Goal: Task Accomplishment & Management: Complete application form

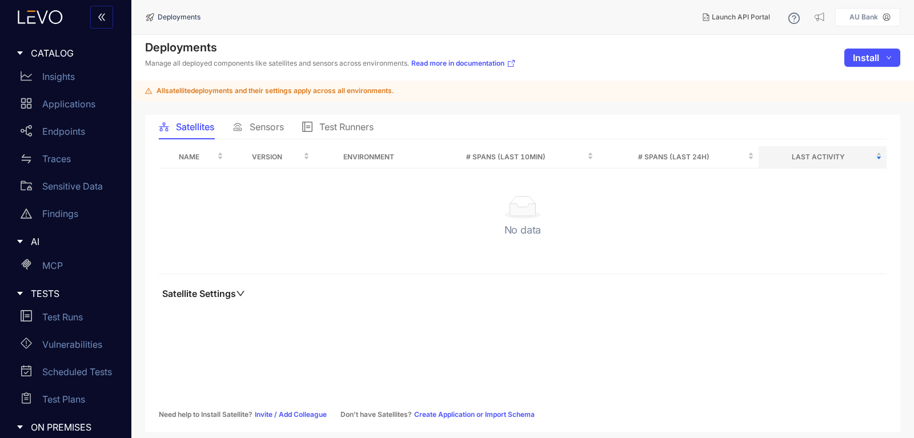
scroll to position [170, 0]
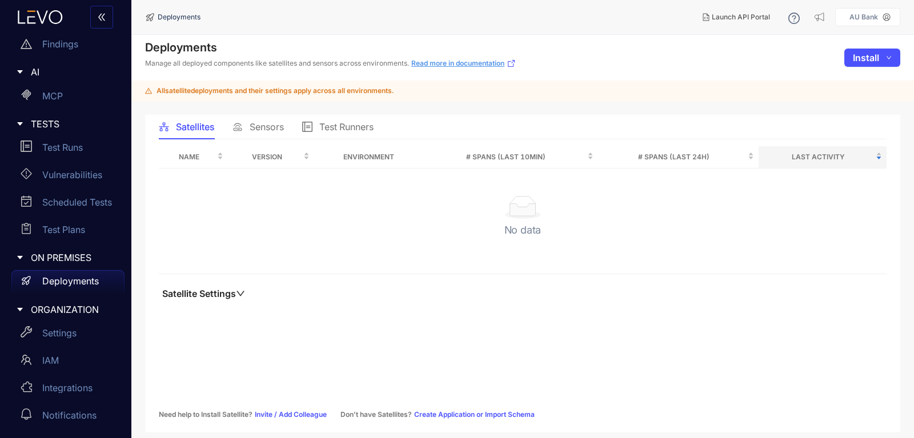
click at [478, 65] on link "Read more in documentation" at bounding box center [463, 63] width 105 height 9
click at [337, 129] on span "Test Runners" at bounding box center [346, 127] width 54 height 10
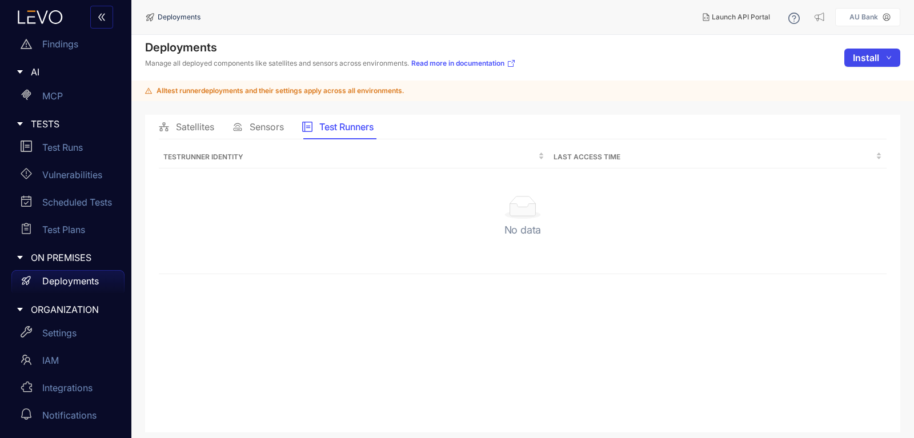
click at [881, 58] on button "Install" at bounding box center [873, 58] width 56 height 18
click at [853, 117] on span "Test Runner" at bounding box center [867, 118] width 50 height 13
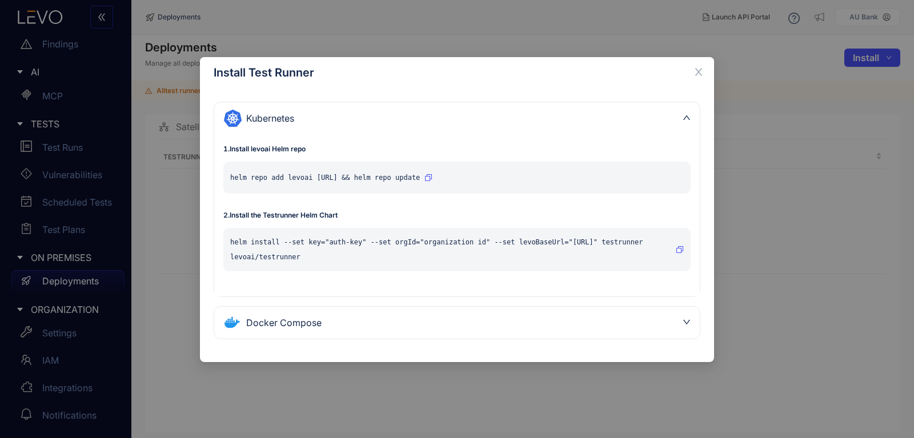
click at [328, 329] on div "Docker Compose" at bounding box center [450, 323] width 454 height 18
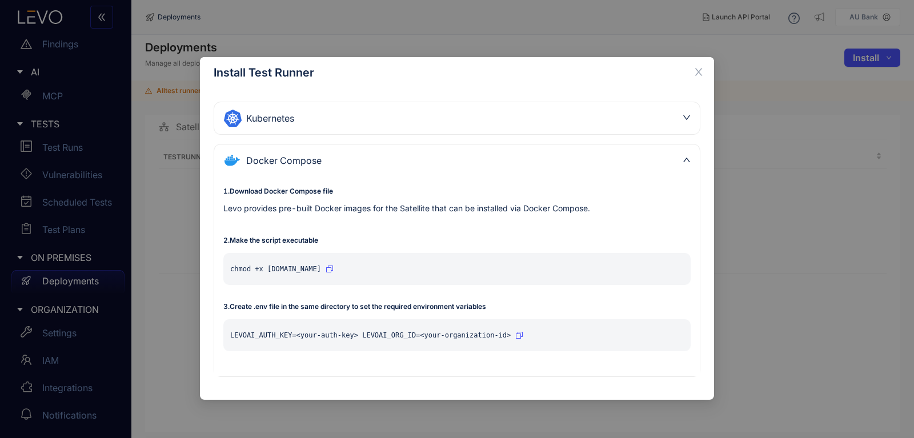
click at [654, 115] on div "Kubernetes" at bounding box center [450, 118] width 454 height 18
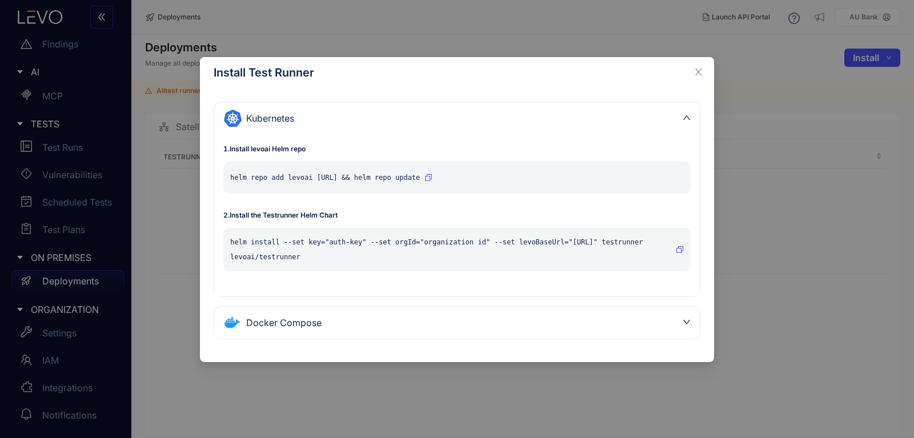
click at [653, 115] on div "Kubernetes" at bounding box center [450, 118] width 454 height 18
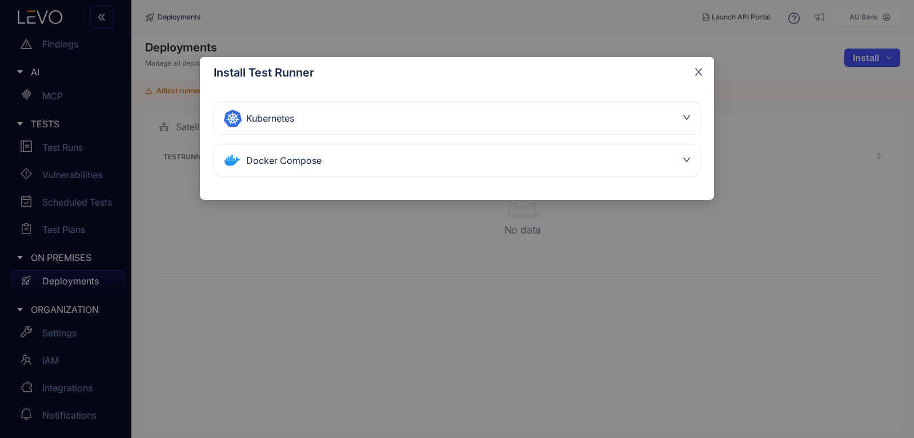
click at [701, 69] on icon "close" at bounding box center [698, 72] width 7 height 7
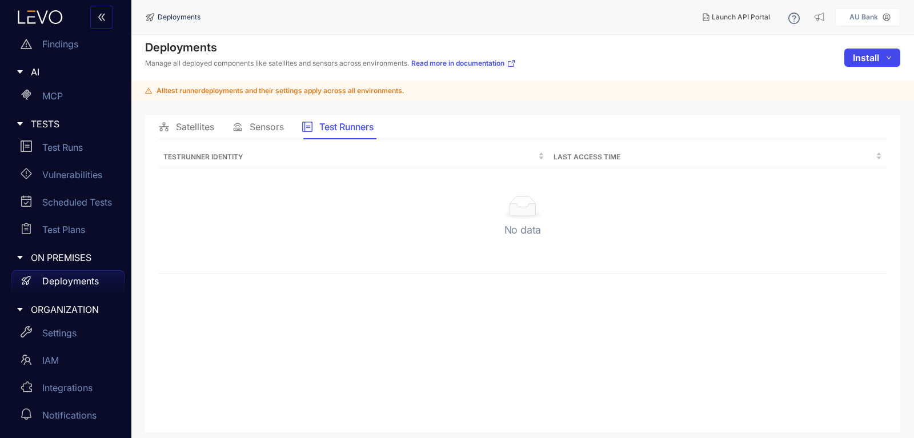
click at [874, 56] on span "Install" at bounding box center [866, 58] width 26 height 10
click at [882, 65] on button "Install" at bounding box center [873, 58] width 56 height 18
click at [878, 114] on span "Test Runner" at bounding box center [867, 118] width 50 height 13
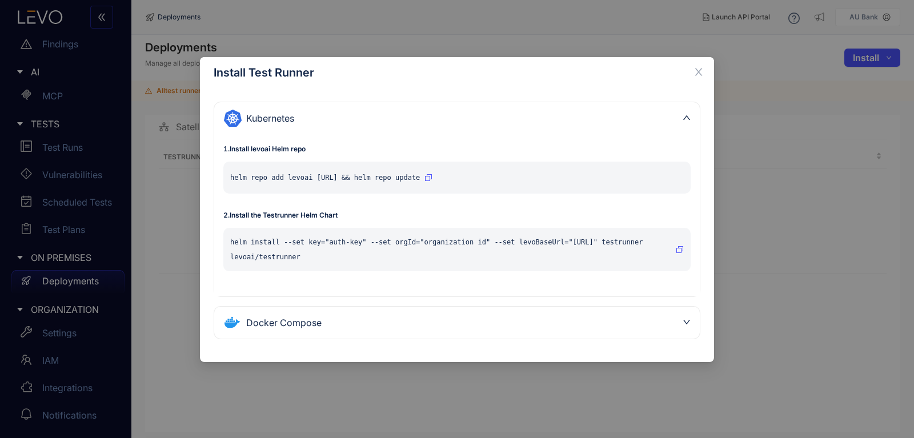
click at [330, 322] on div "Docker Compose" at bounding box center [450, 323] width 454 height 18
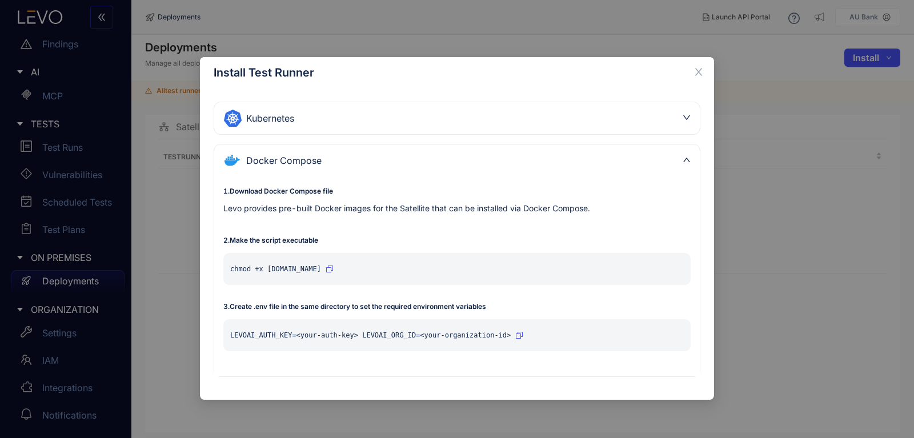
click at [333, 269] on icon "button" at bounding box center [329, 269] width 7 height 7
click at [791, 194] on div "Install Test Runner Kubernetes 1 . Install levoai Helm repo helm repo add levoa…" at bounding box center [457, 219] width 914 height 438
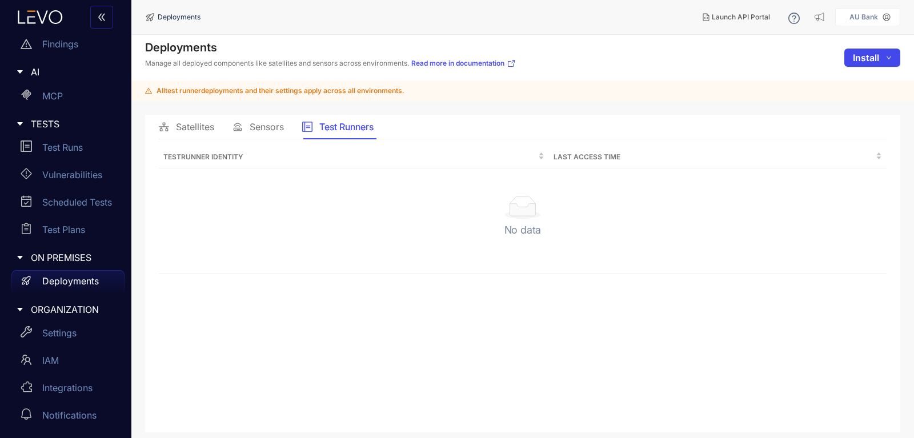
click at [881, 59] on button "Install" at bounding box center [873, 58] width 56 height 18
click at [862, 111] on main "Deployments Manage all deployed components like satellites and sensors across e…" at bounding box center [522, 236] width 783 height 403
click at [869, 62] on span "Install" at bounding box center [866, 58] width 26 height 10
click at [856, 124] on span "Test Runner" at bounding box center [867, 118] width 50 height 13
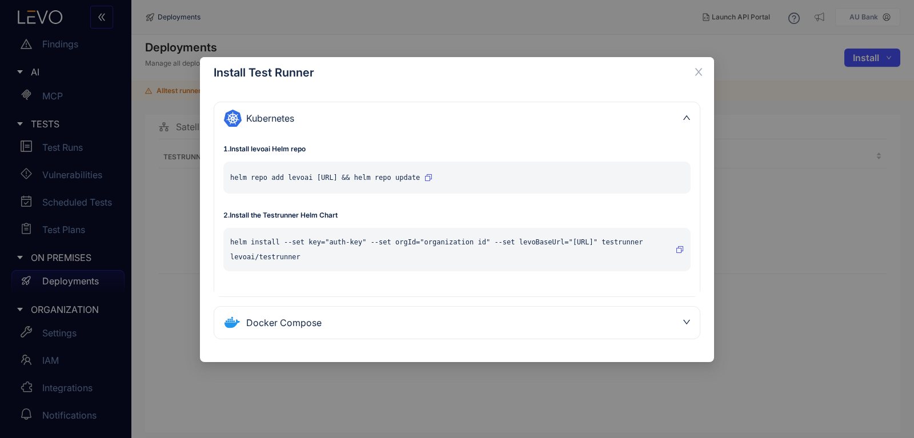
click at [371, 319] on div "Docker Compose" at bounding box center [450, 323] width 454 height 18
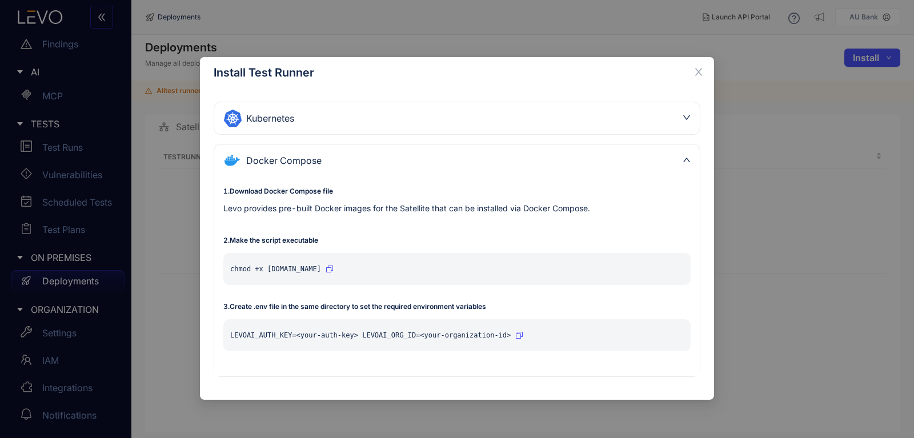
click at [516, 335] on icon "button" at bounding box center [519, 335] width 7 height 7
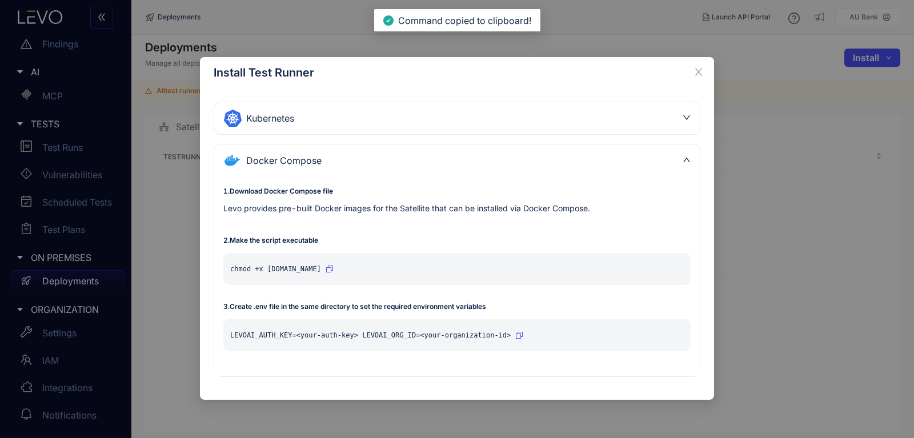
click at [654, 367] on div "3 . Create .env file in the same directory to set the required environment vari…" at bounding box center [456, 334] width 467 height 66
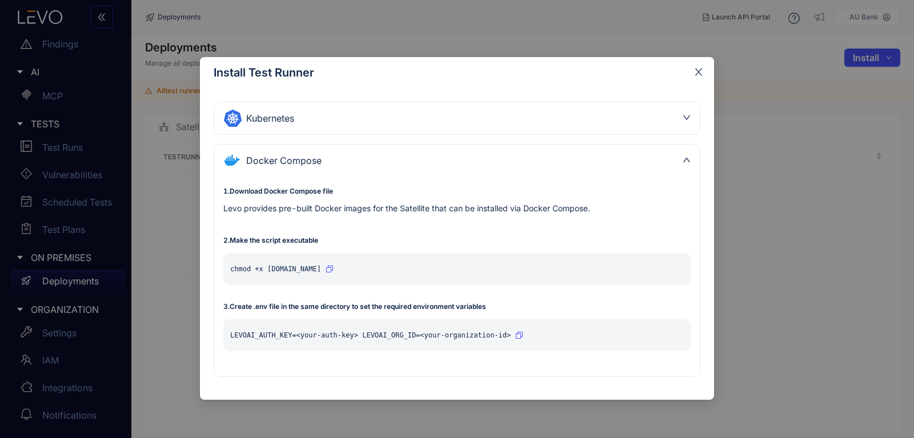
click at [694, 74] on icon "close" at bounding box center [699, 72] width 10 height 10
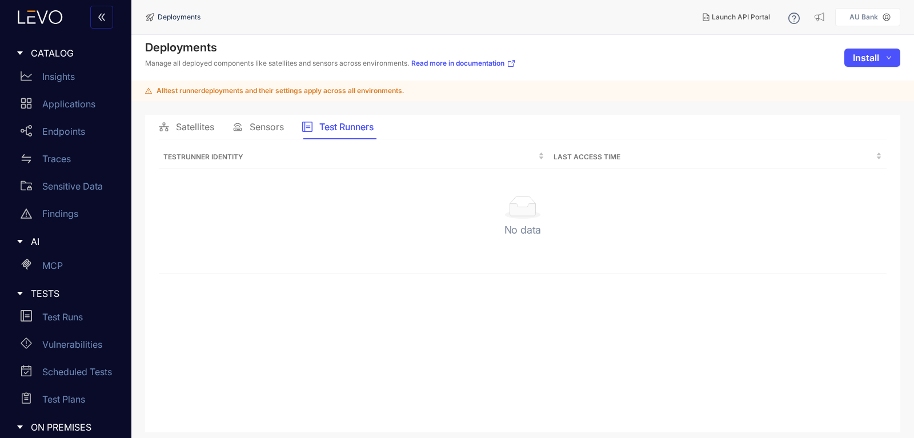
click at [107, 15] on button "button" at bounding box center [101, 17] width 23 height 23
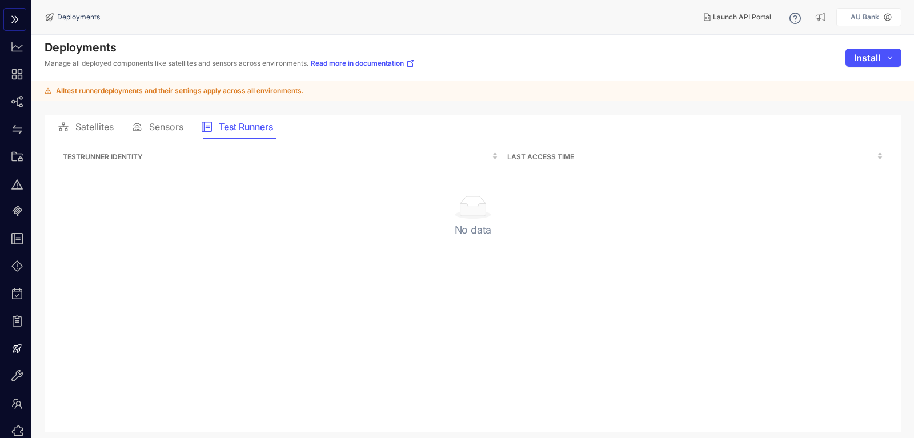
click at [864, 16] on p "AU Bank" at bounding box center [865, 17] width 29 height 8
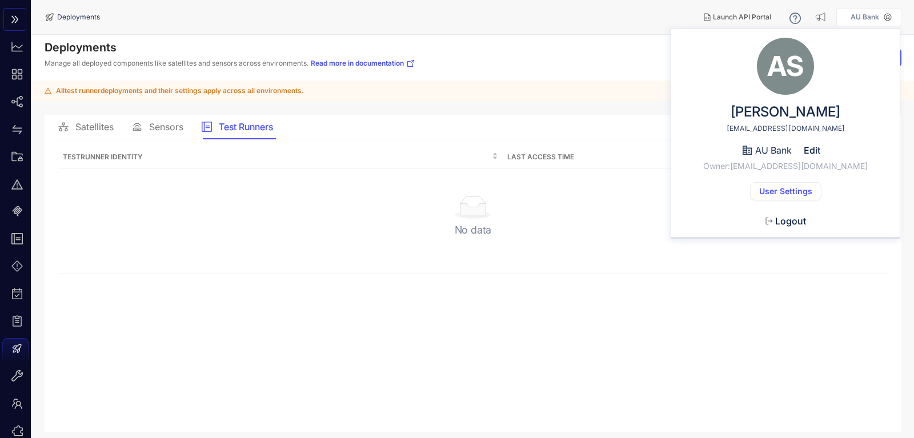
click at [780, 188] on span "User Settings" at bounding box center [785, 191] width 53 height 9
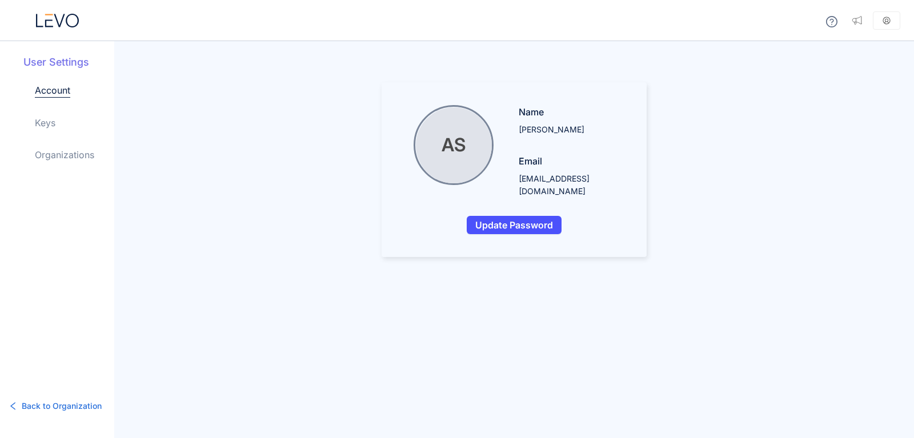
click at [53, 129] on link "Keys" at bounding box center [45, 123] width 21 height 14
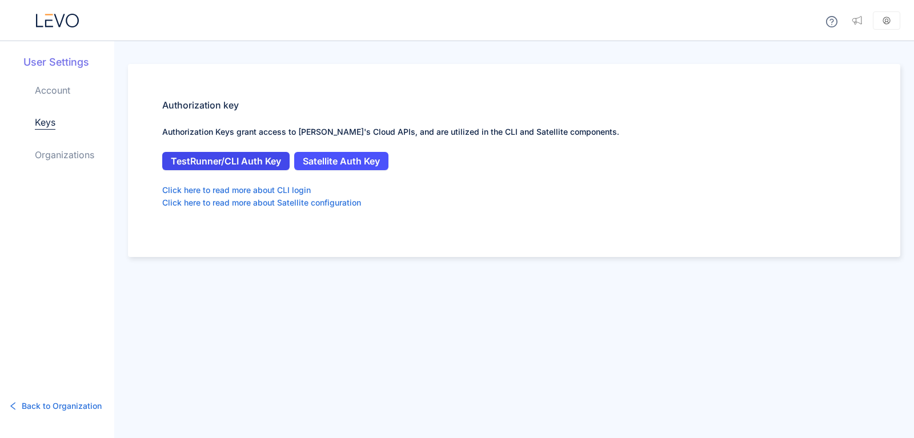
click at [240, 165] on span "TestRunner/CLI Auth Key" at bounding box center [226, 161] width 110 height 10
click at [54, 155] on link "Organizations" at bounding box center [64, 155] width 59 height 14
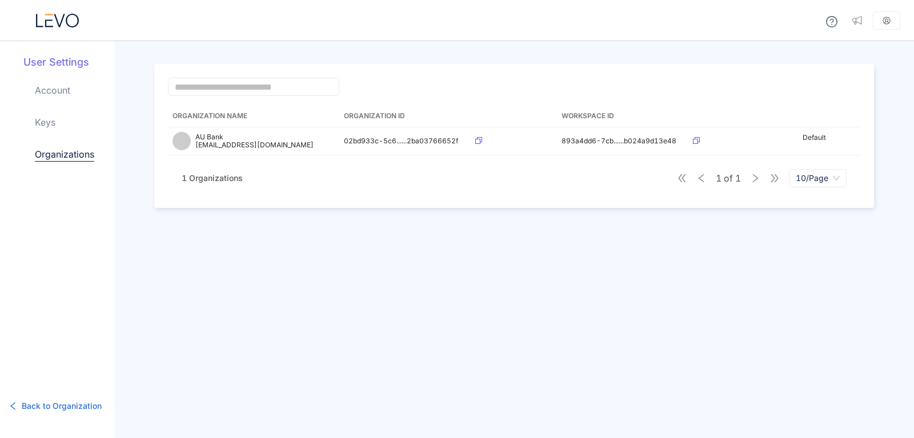
click at [50, 125] on link "Keys" at bounding box center [45, 122] width 21 height 14
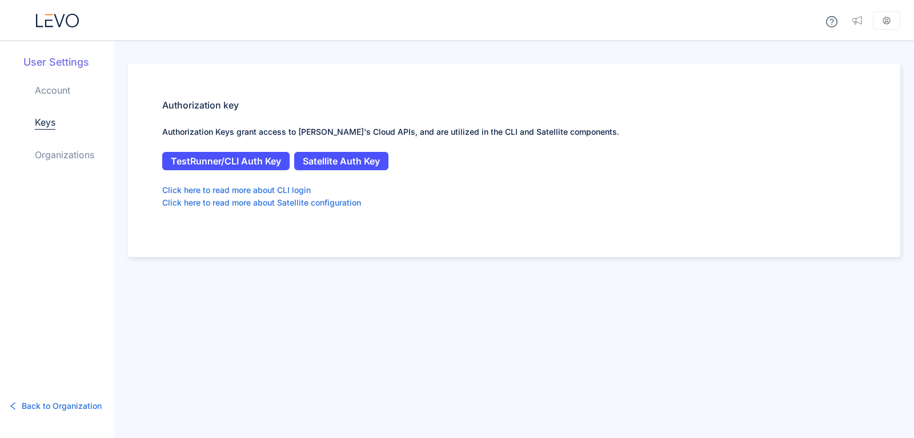
click at [52, 158] on link "Organizations" at bounding box center [64, 155] width 59 height 14
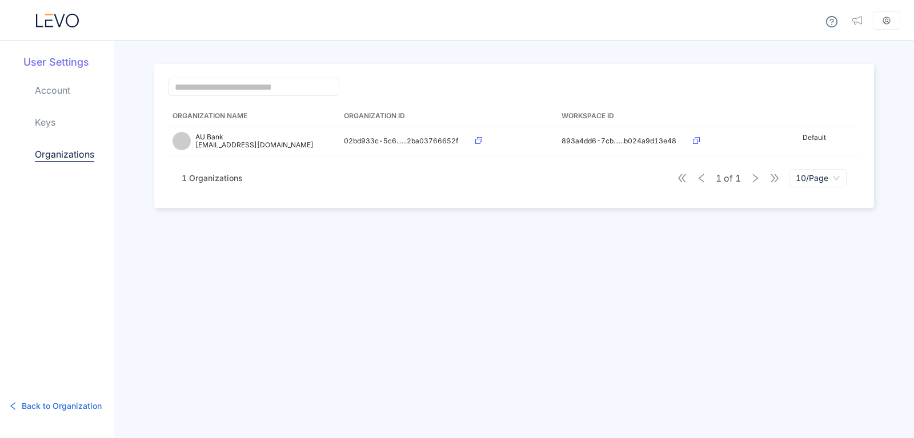
click at [43, 125] on link "Keys" at bounding box center [45, 122] width 21 height 14
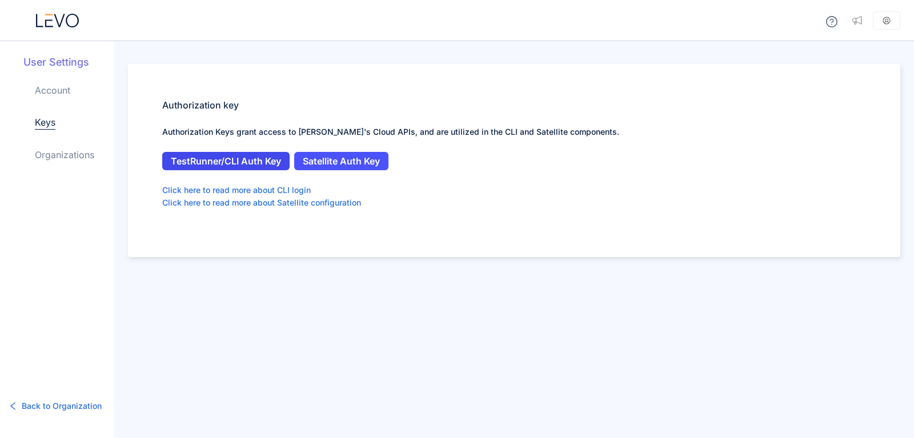
click at [261, 165] on span "TestRunner/CLI Auth Key" at bounding box center [226, 161] width 110 height 10
click at [65, 149] on link "Organizations" at bounding box center [64, 155] width 59 height 14
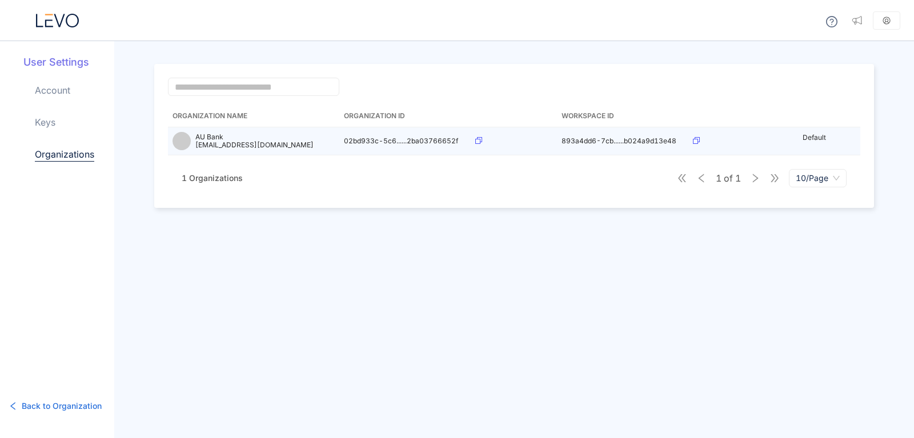
click at [478, 139] on icon at bounding box center [478, 140] width 7 height 7
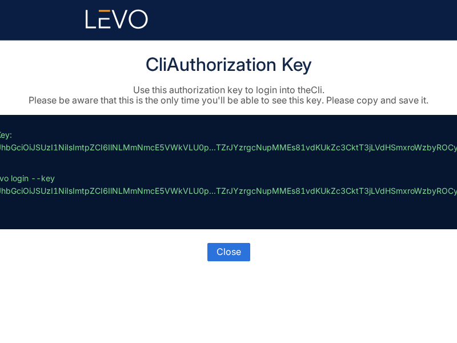
click at [6, 144] on p "// Key: eyJhbGciOiJSUzI1NiIsImtpZCI6IlNLMmNmcE5VWkVLU0p...TZrJYzrgcNupMMEs81vdK…" at bounding box center [226, 172] width 477 height 87
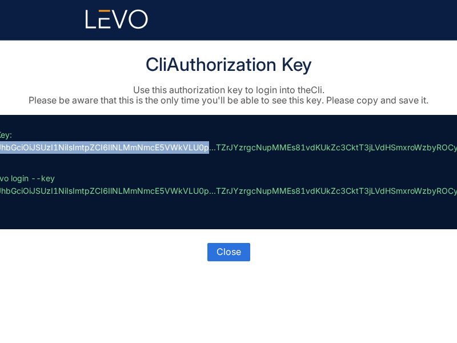
click at [6, 144] on p "// Key: eyJhbGciOiJSUzI1NiIsImtpZCI6IlNLMmNmcE5VWkVLU0p...TZrJYzrgcNupMMEs81vdK…" at bounding box center [226, 172] width 477 height 87
click at [9, 144] on p "// Key: eyJhbGciOiJSUzI1NiIsImtpZCI6IlNLMmNmcE5VWkVLU0p...TZrJYzrgcNupMMEs81vdK…" at bounding box center [226, 172] width 477 height 87
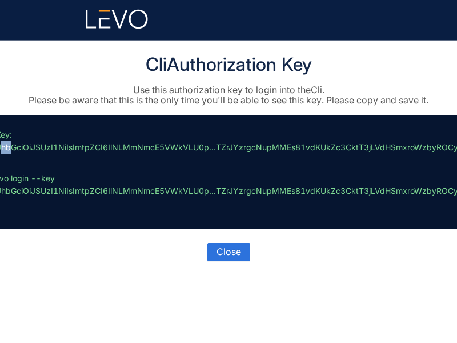
click at [10, 146] on p "// Key: eyJhbGciOiJSUzI1NiIsImtpZCI6IlNLMmNmcE5VWkVLU0p...TZrJYzrgcNupMMEs81vdK…" at bounding box center [226, 172] width 477 height 87
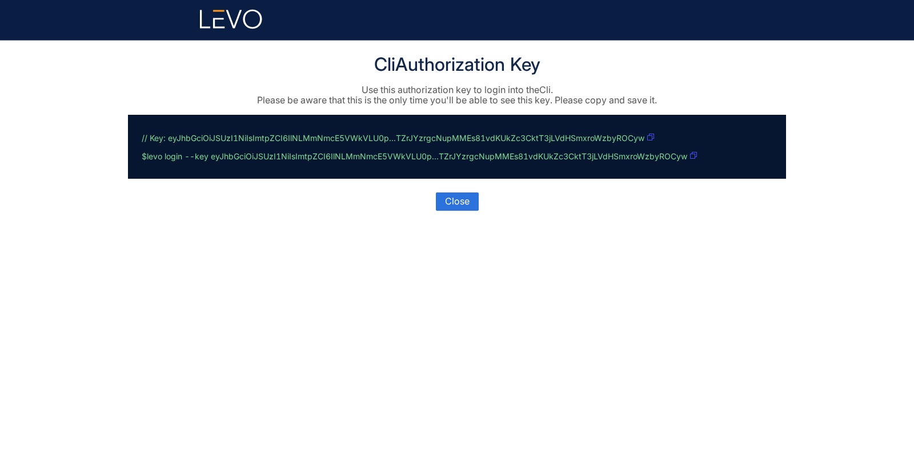
click at [157, 143] on p "// Key: eyJhbGciOiJSUzI1NiIsImtpZCI6IlNLMmNmcE5VWkVLU0p...TZrJYzrgcNupMMEs81vdK…" at bounding box center [455, 147] width 626 height 37
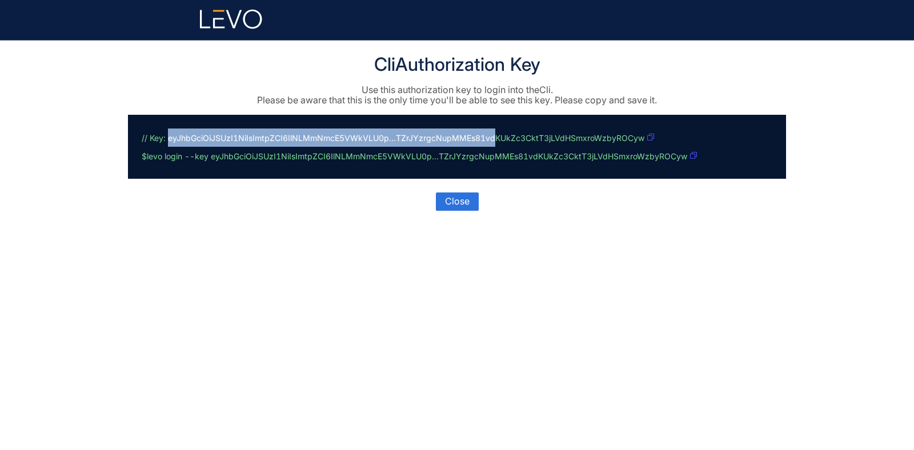
drag, startPoint x: 168, startPoint y: 139, endPoint x: 588, endPoint y: 134, distance: 420.0
click at [457, 127] on div "// Key: eyJhbGciOiJSUzI1NiIsImtpZCI6IlNLMmNmcE5VWkVLU0p...TZrJYzrgcNupMMEs81vdK…" at bounding box center [457, 147] width 658 height 64
click at [457, 138] on icon "button" at bounding box center [650, 137] width 7 height 7
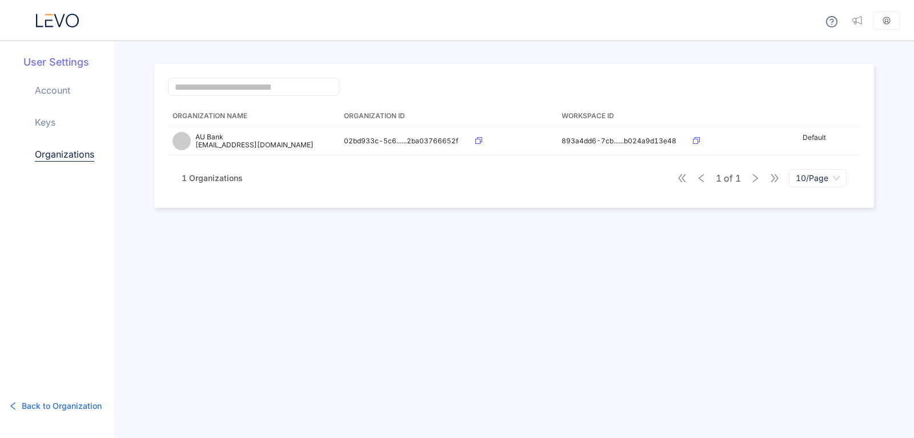
click at [56, 22] on icon at bounding box center [57, 21] width 43 height 14
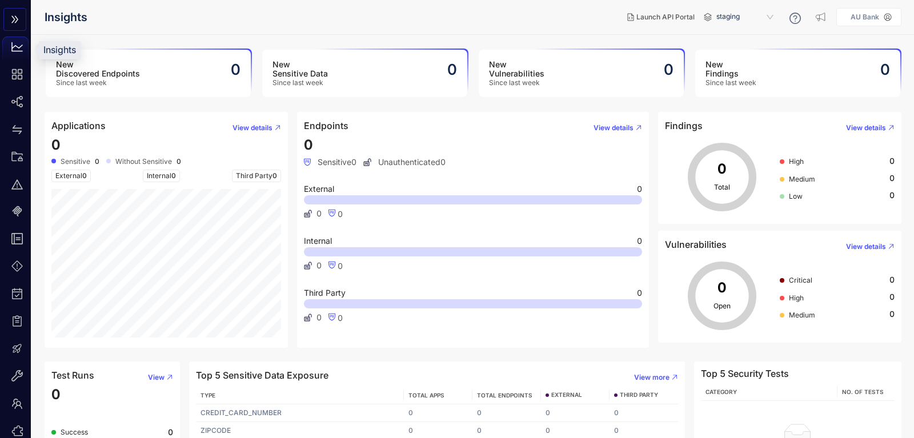
click at [15, 22] on icon "double-right" at bounding box center [14, 19] width 9 height 9
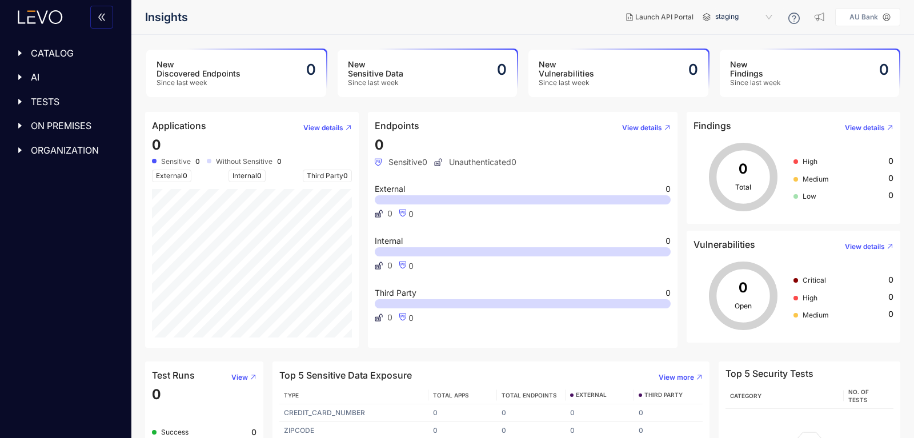
click at [42, 99] on span "TESTS" at bounding box center [73, 102] width 85 height 10
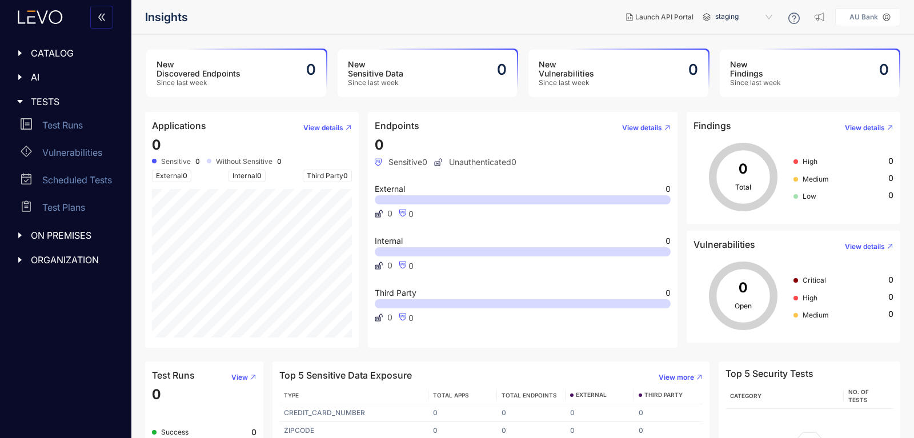
click at [47, 233] on span "ON PREMISES" at bounding box center [73, 235] width 85 height 10
click at [57, 258] on p "Deployments" at bounding box center [70, 259] width 57 height 10
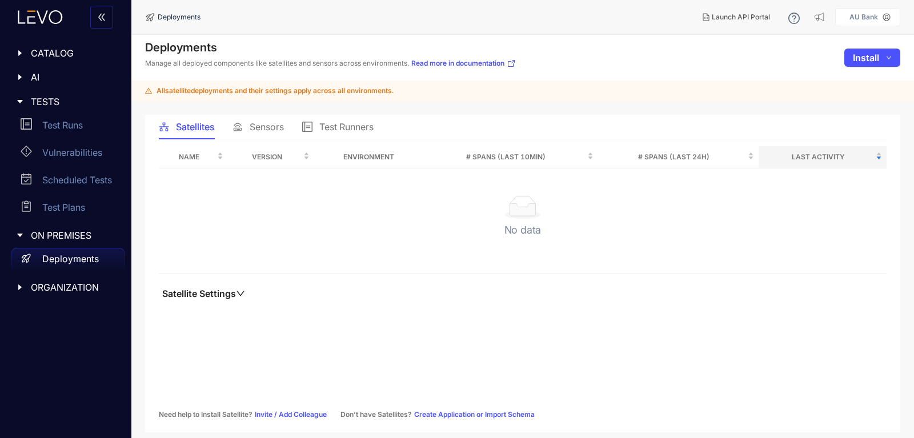
click at [313, 125] on icon at bounding box center [307, 127] width 10 height 10
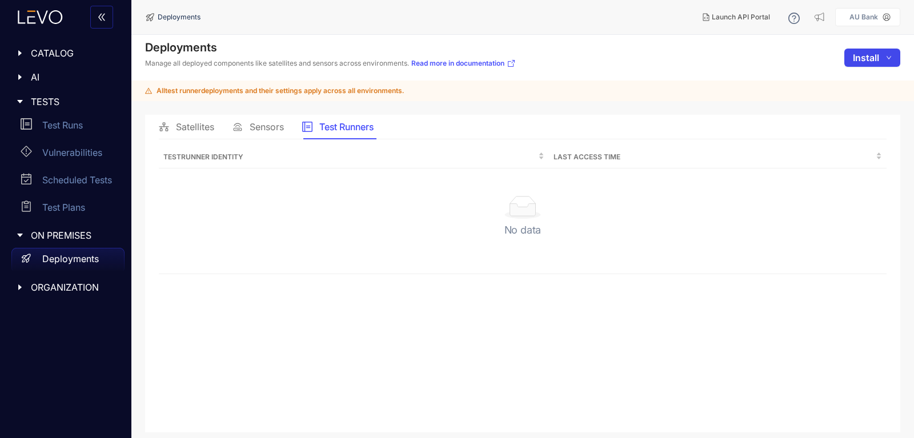
click at [867, 59] on span "Install" at bounding box center [866, 58] width 26 height 10
click at [830, 121] on icon at bounding box center [832, 118] width 10 height 10
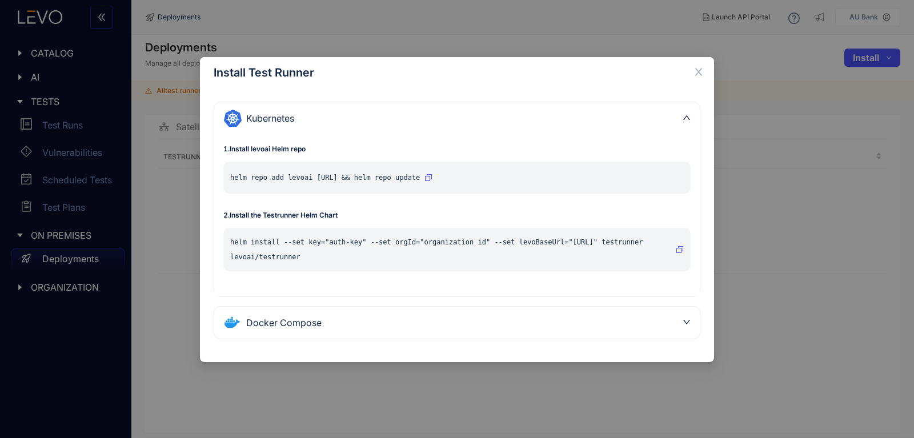
click at [313, 329] on div "Docker Compose" at bounding box center [450, 323] width 454 height 18
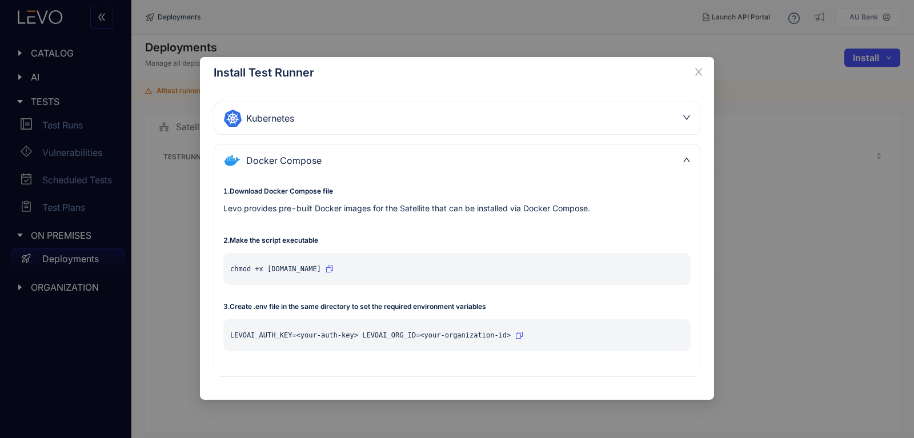
click at [516, 338] on icon "button" at bounding box center [519, 335] width 7 height 7
click at [858, 163] on div "Install Test Runner Kubernetes 1 . Install levoai Helm repo helm repo add levoa…" at bounding box center [457, 219] width 914 height 438
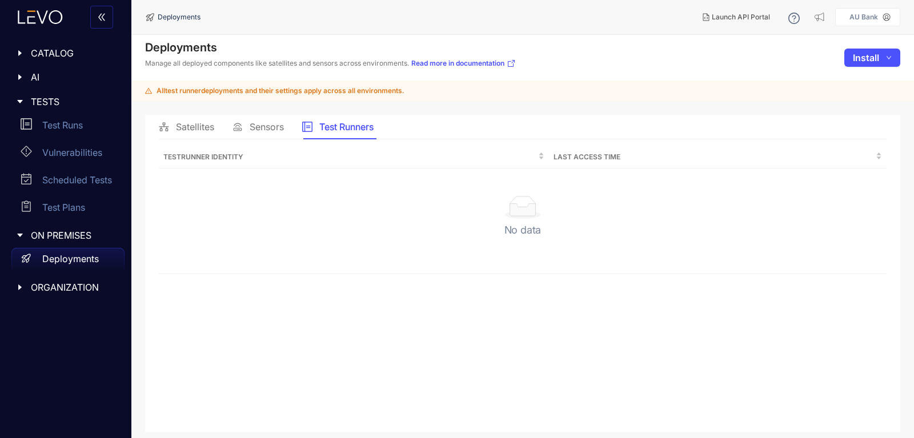
click at [893, 18] on aside "AU Bank" at bounding box center [867, 17] width 65 height 18
click at [875, 18] on p "AU Bank" at bounding box center [864, 17] width 29 height 8
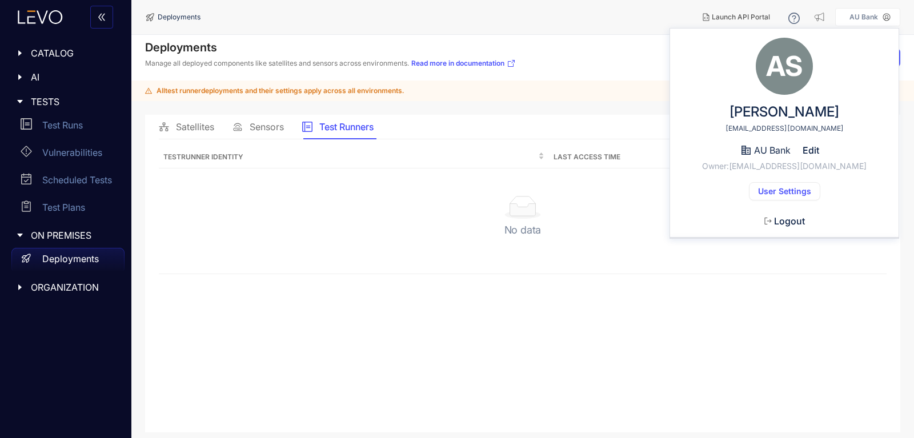
click at [781, 194] on span "User Settings" at bounding box center [784, 191] width 53 height 9
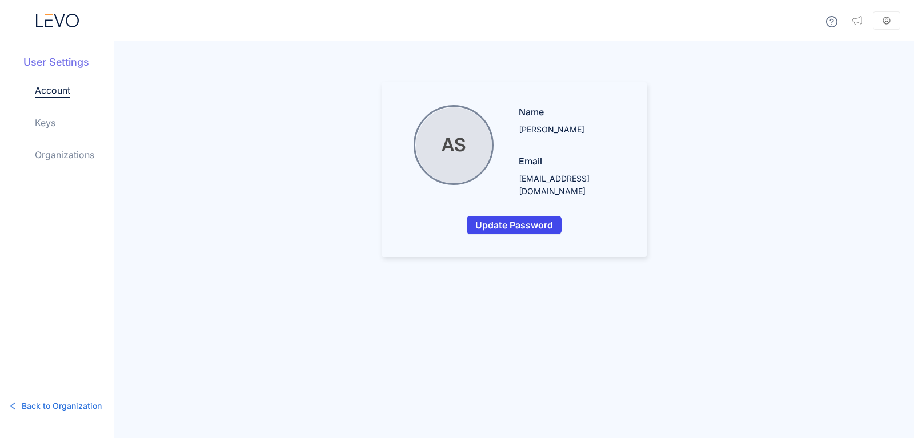
click at [503, 220] on span "Update Password" at bounding box center [514, 225] width 78 height 10
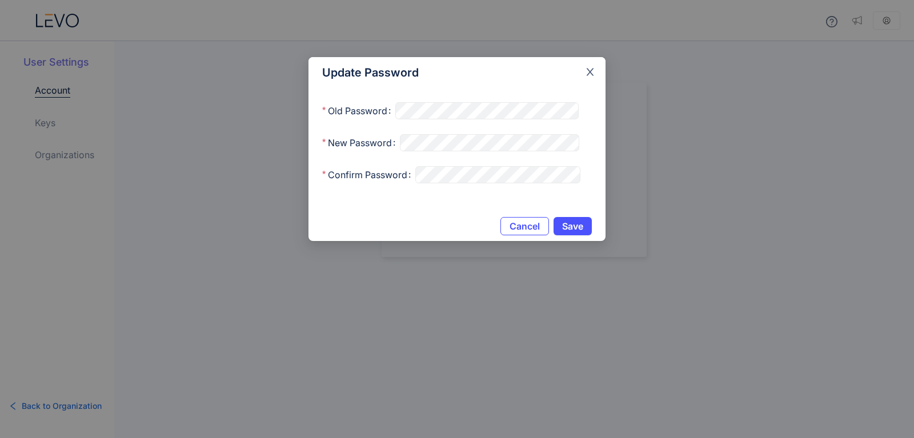
click at [589, 73] on icon "close" at bounding box center [590, 72] width 10 height 10
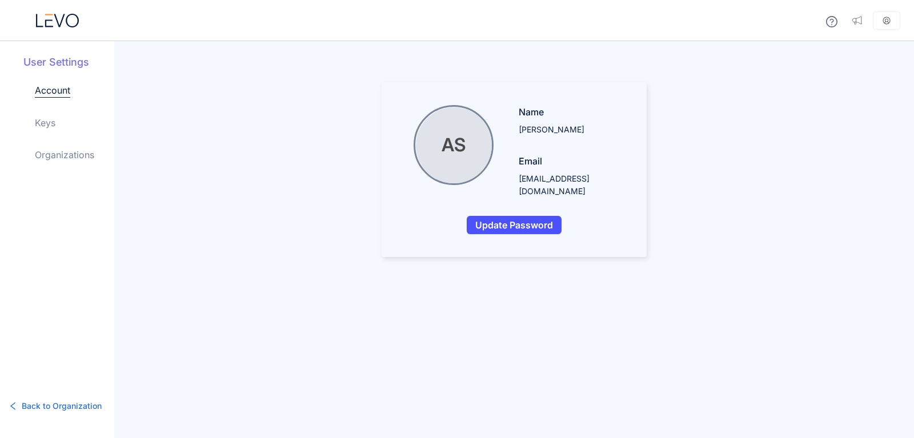
click at [58, 407] on span "Back to Organization" at bounding box center [62, 406] width 80 height 13
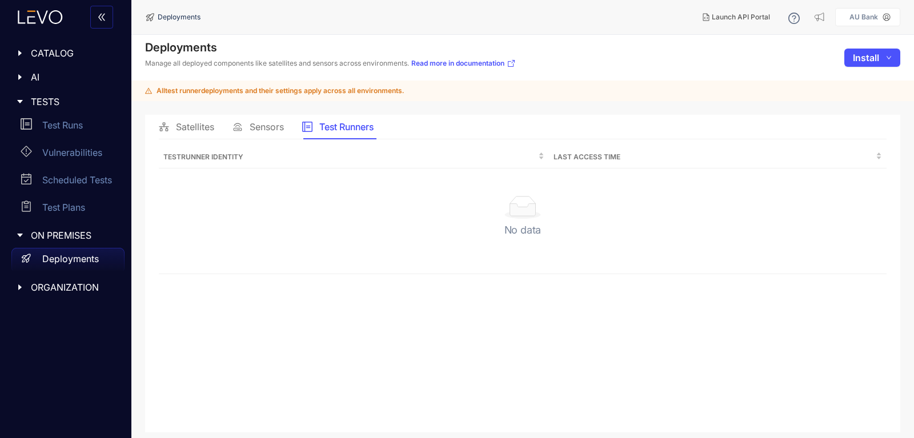
click at [260, 129] on span "Sensors" at bounding box center [267, 127] width 34 height 10
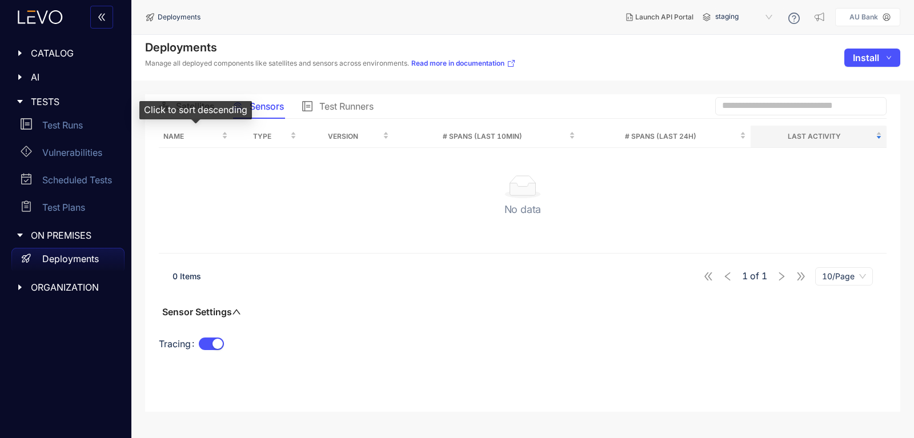
click at [187, 105] on div "Click to sort descending" at bounding box center [195, 110] width 113 height 18
click at [195, 102] on span "Satellites" at bounding box center [195, 106] width 38 height 10
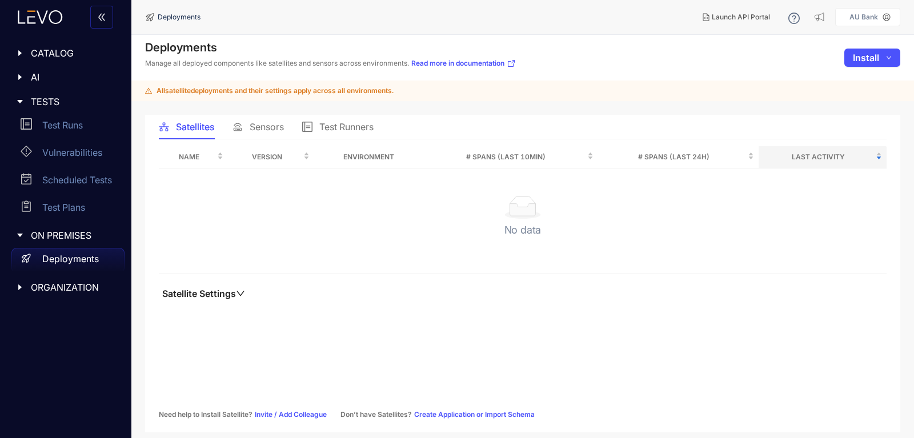
click at [352, 121] on div "Test Runners" at bounding box center [337, 127] width 71 height 24
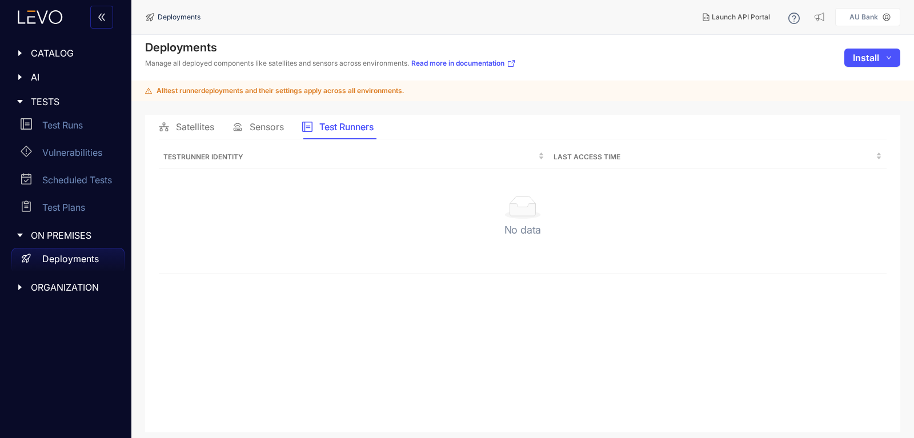
click at [19, 102] on icon "caret-right" at bounding box center [20, 101] width 6 height 3
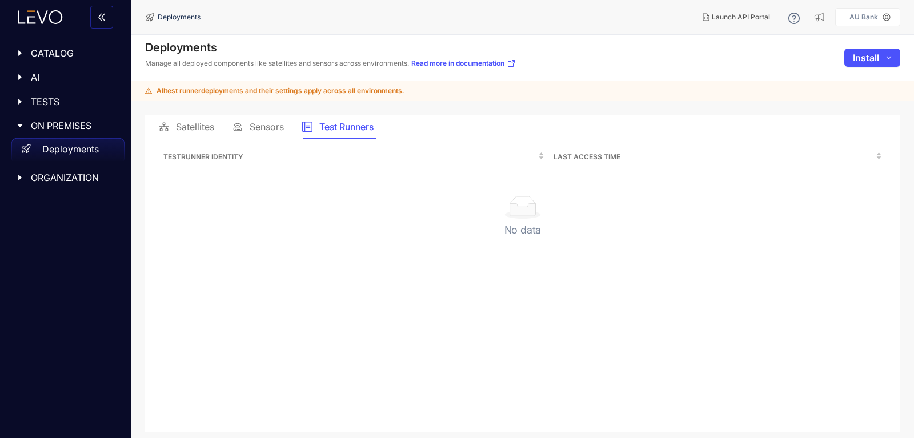
click at [17, 77] on icon "caret-right" at bounding box center [20, 77] width 8 height 8
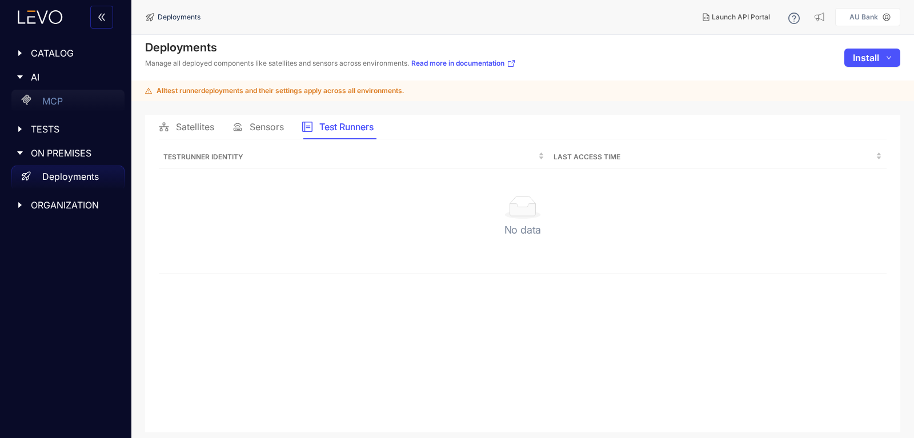
click at [71, 97] on div "MCP" at bounding box center [67, 101] width 113 height 23
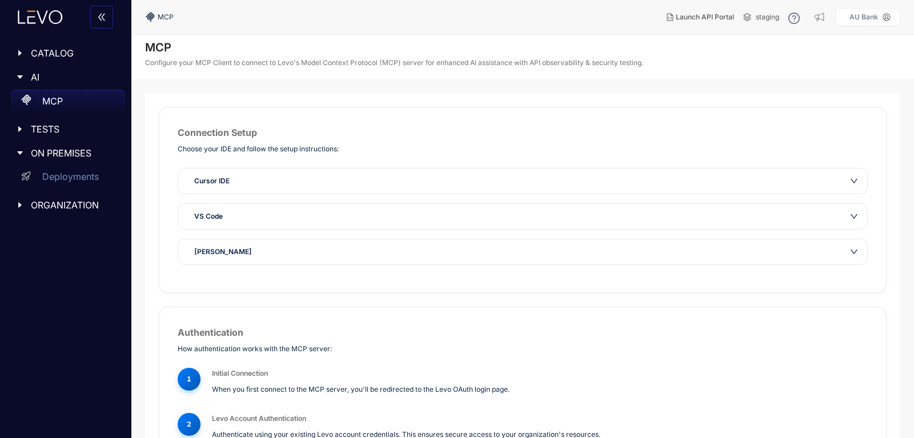
click at [17, 77] on icon "caret-right" at bounding box center [20, 77] width 8 height 8
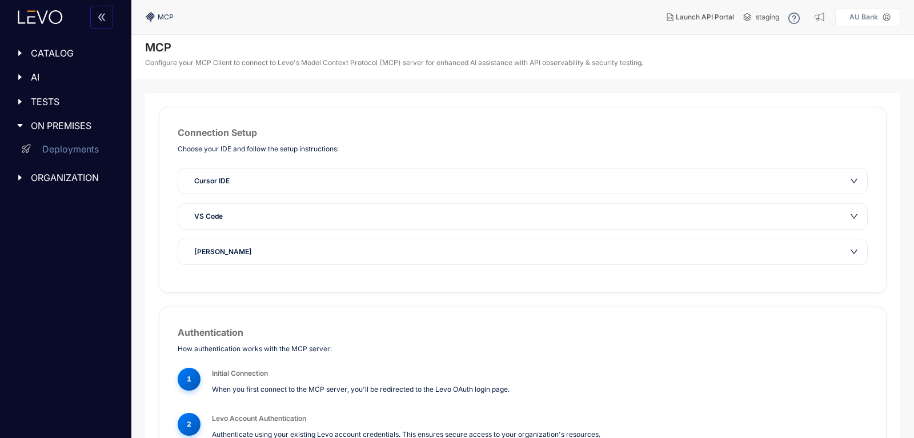
click at [67, 118] on div "ON PREMISES" at bounding box center [66, 126] width 118 height 24
click at [49, 122] on span "ON PREMISES" at bounding box center [73, 126] width 85 height 10
click at [55, 146] on p "Deployments" at bounding box center [70, 149] width 57 height 10
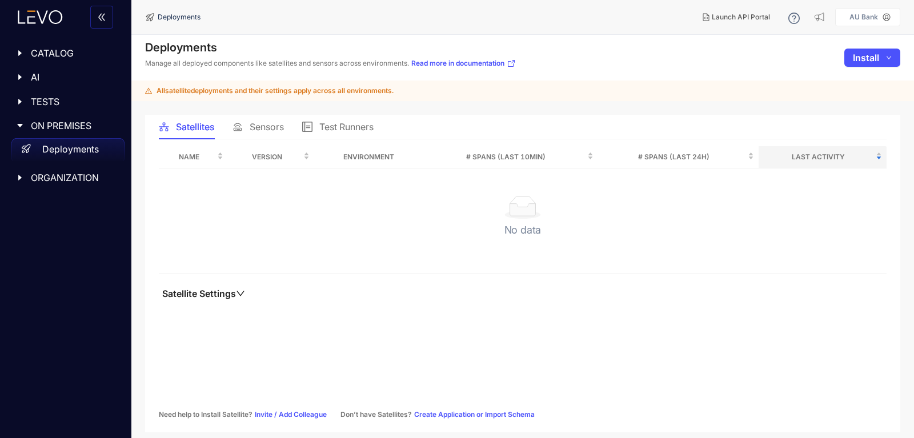
click at [39, 55] on span "CATALOG" at bounding box center [73, 53] width 85 height 10
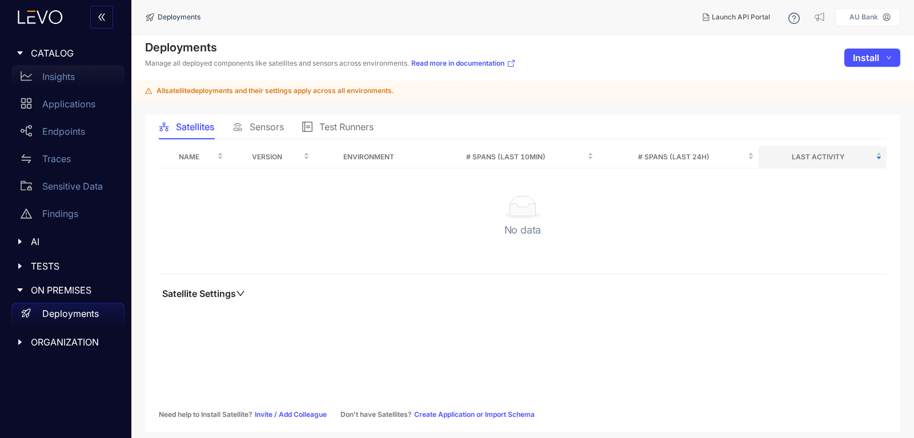
click at [51, 74] on p "Insights" at bounding box center [58, 76] width 33 height 10
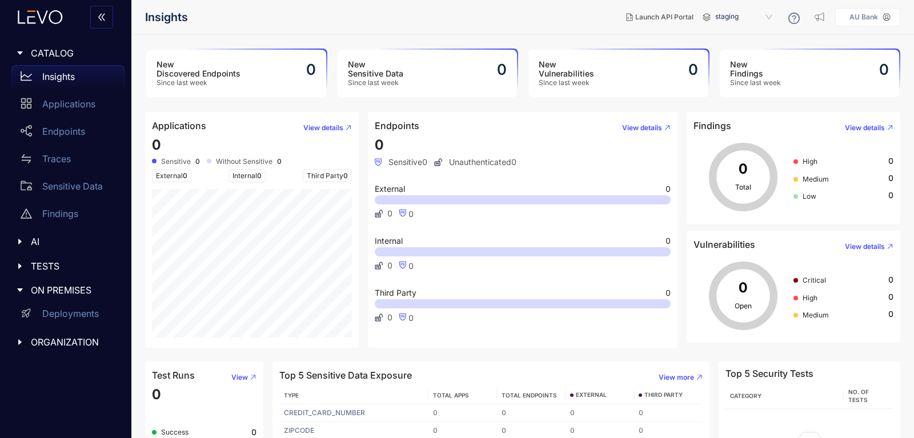
click at [832, 290] on div "Critical 0 High 0 Medium 0" at bounding box center [844, 295] width 100 height 57
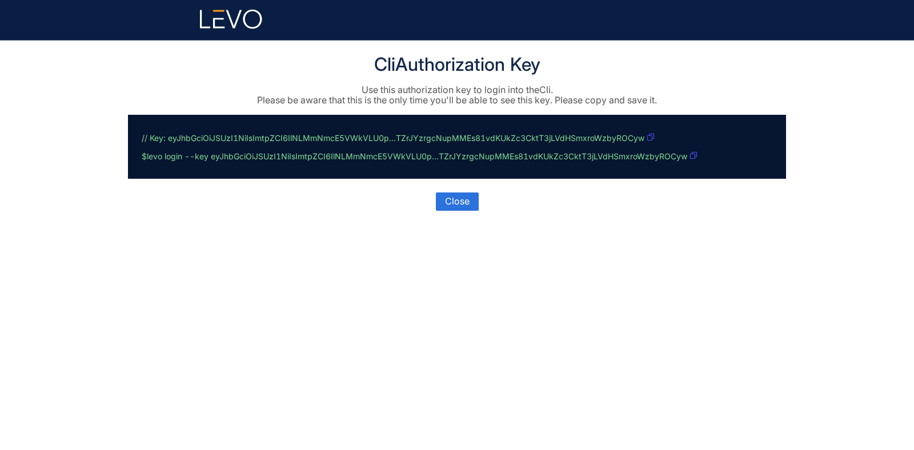
click at [457, 138] on icon "button" at bounding box center [650, 137] width 7 height 7
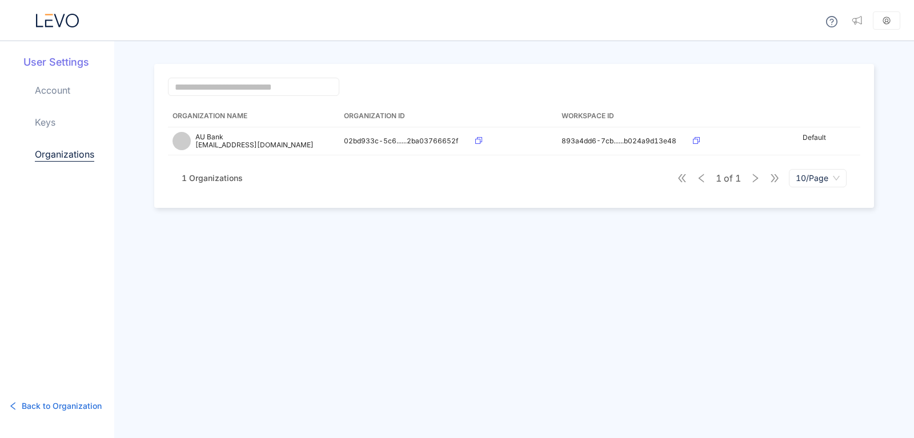
click at [62, 406] on span "Back to Organization" at bounding box center [62, 406] width 80 height 13
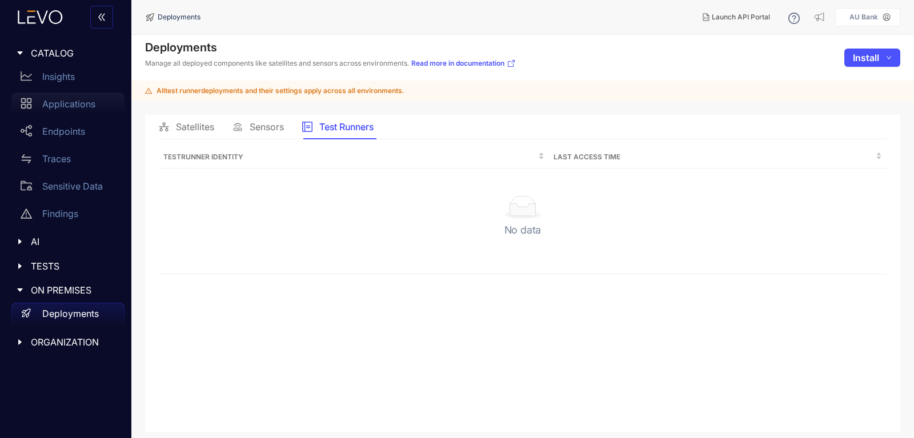
click at [65, 106] on p "Applications" at bounding box center [68, 104] width 53 height 10
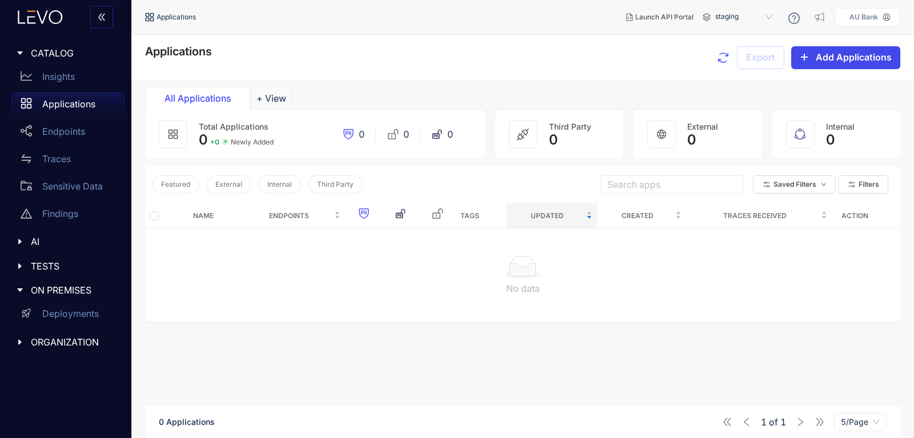
click at [821, 55] on span "Add Applications" at bounding box center [854, 57] width 76 height 10
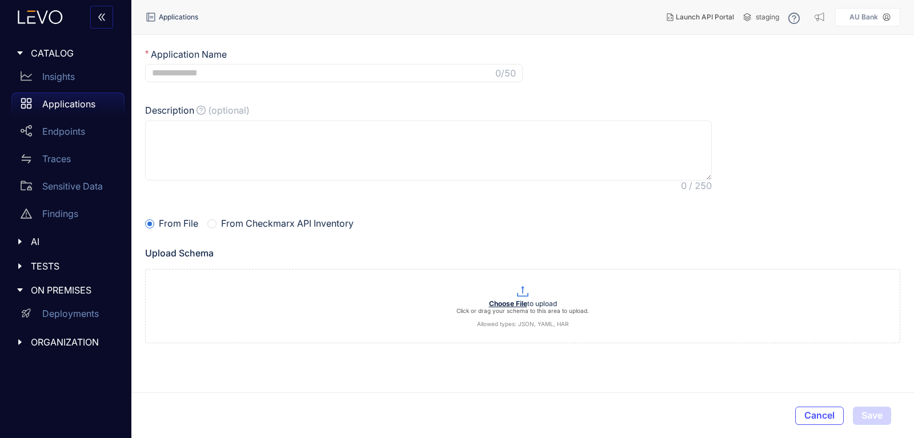
click at [419, 67] on span "0 /50" at bounding box center [334, 73] width 378 height 18
type input "**********"
click at [270, 162] on textarea "Description (optional)" at bounding box center [428, 151] width 567 height 61
click at [523, 300] on p at bounding box center [523, 292] width 754 height 15
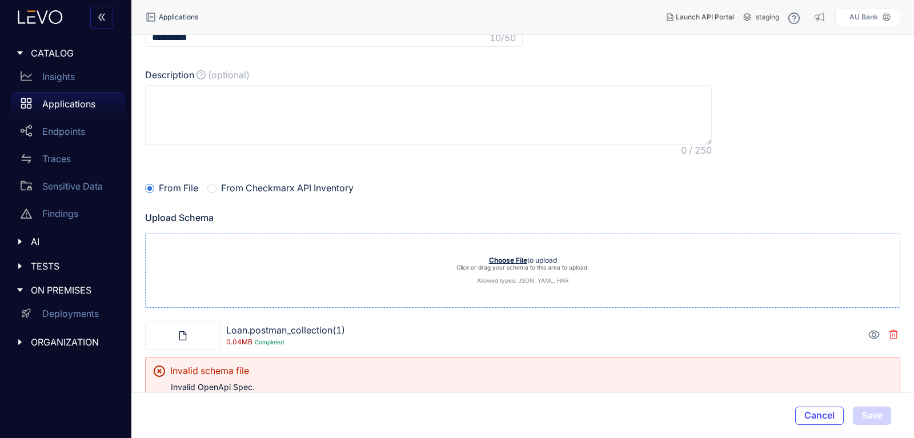
scroll to position [53, 0]
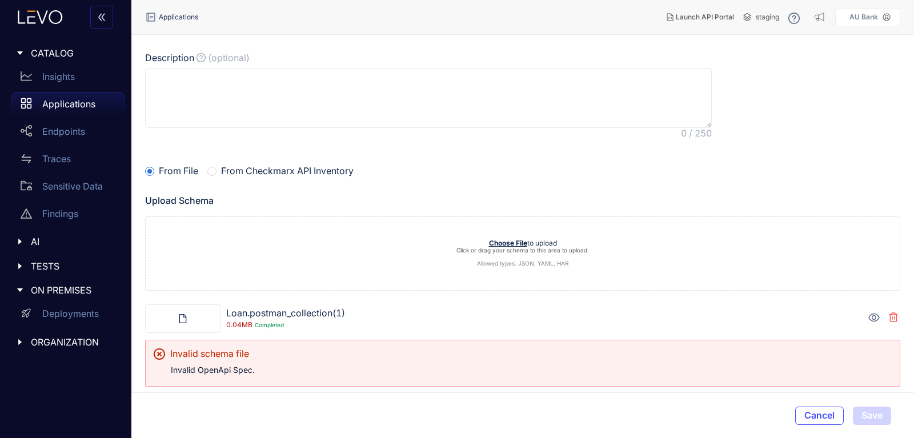
click at [894, 319] on icon at bounding box center [893, 318] width 9 height 10
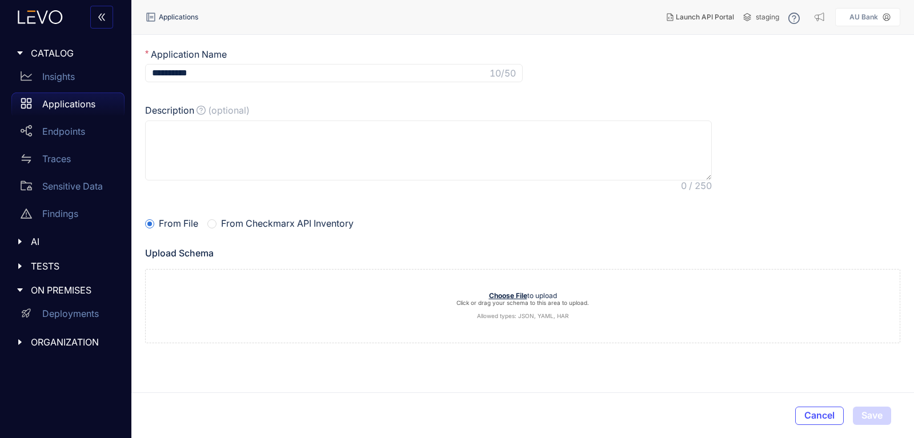
scroll to position [0, 0]
click at [502, 297] on b "Choose File" at bounding box center [508, 295] width 38 height 9
click at [873, 369] on icon at bounding box center [874, 370] width 11 height 11
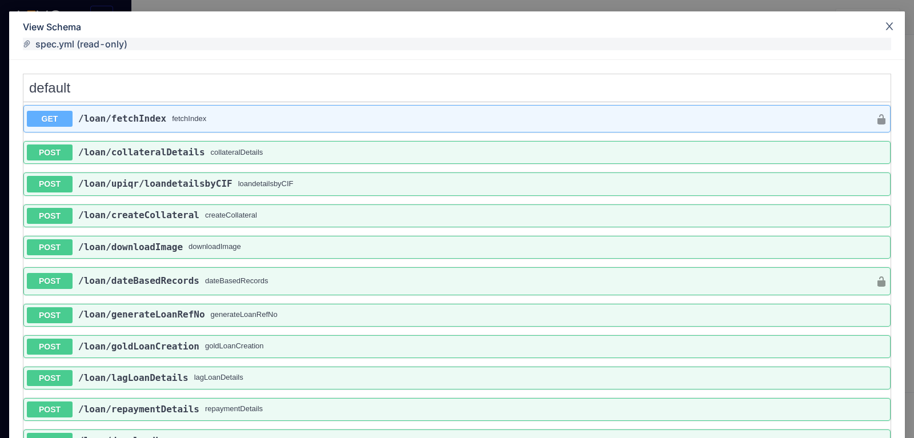
click at [894, 26] on icon "close" at bounding box center [890, 26] width 10 height 10
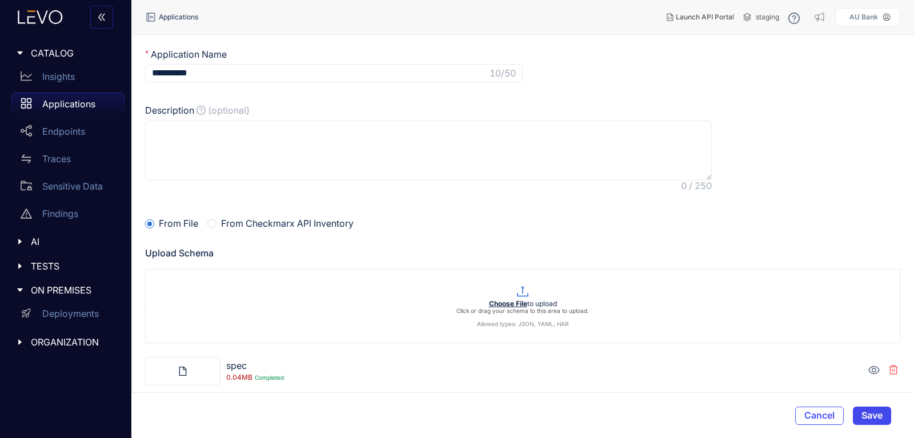
click at [870, 415] on span "Save" at bounding box center [872, 415] width 21 height 10
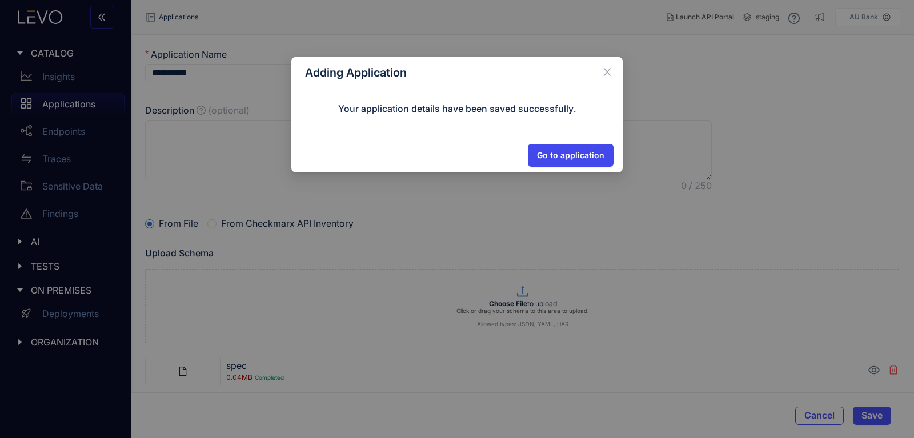
click at [575, 155] on span "Go to application" at bounding box center [570, 155] width 67 height 9
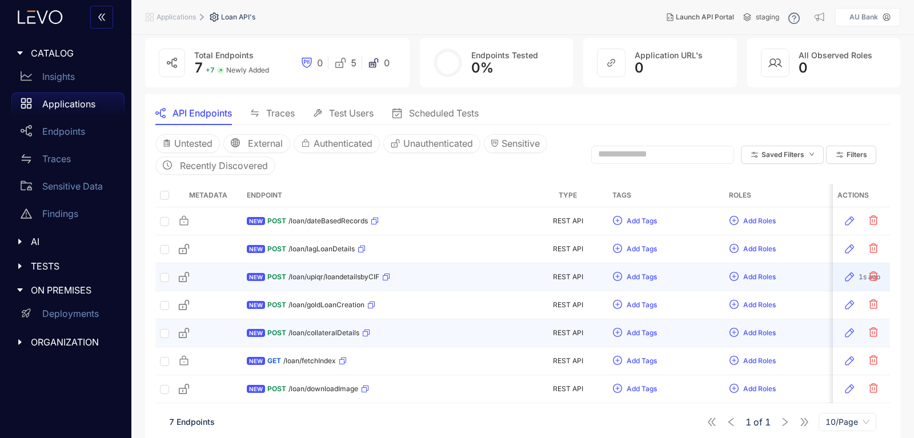
scroll to position [61, 0]
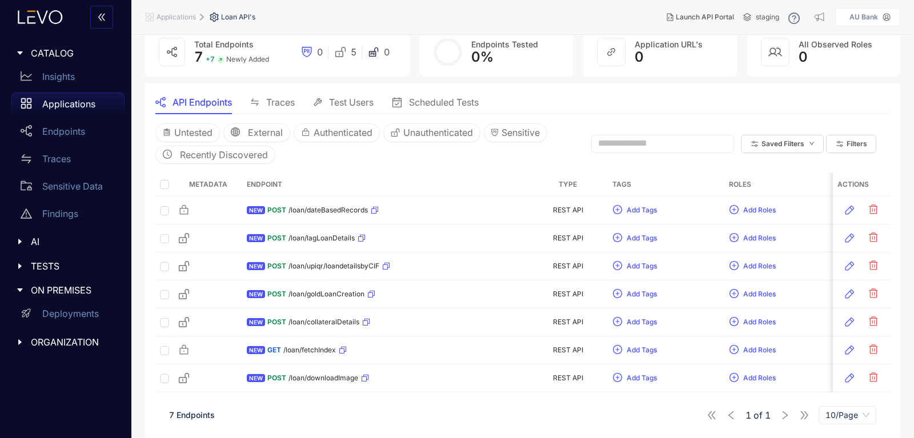
click at [339, 101] on span "Test Users" at bounding box center [351, 102] width 45 height 10
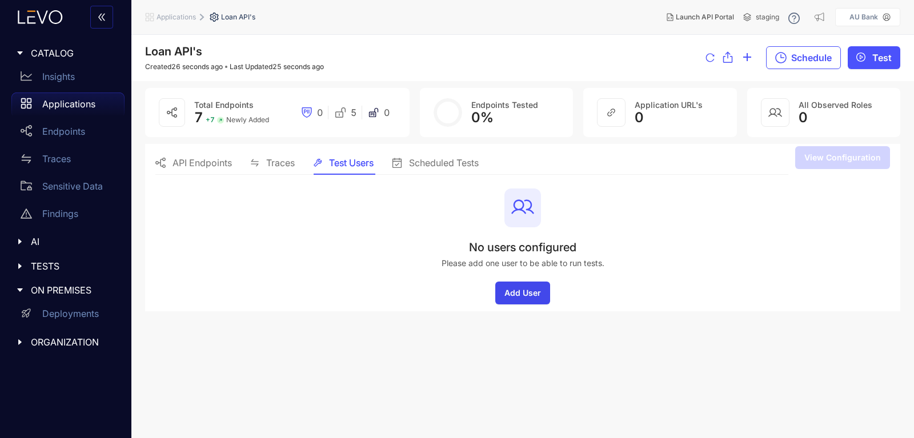
click at [528, 297] on span "Add User" at bounding box center [523, 293] width 37 height 9
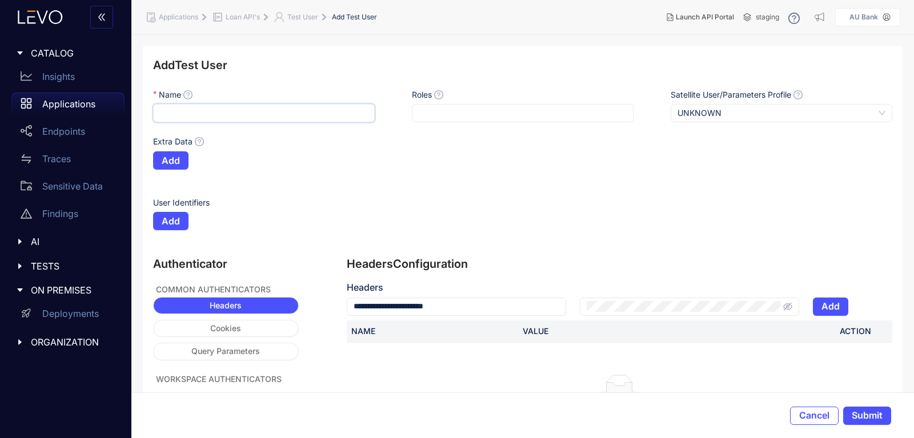
click at [225, 114] on input "Name" at bounding box center [264, 113] width 222 height 18
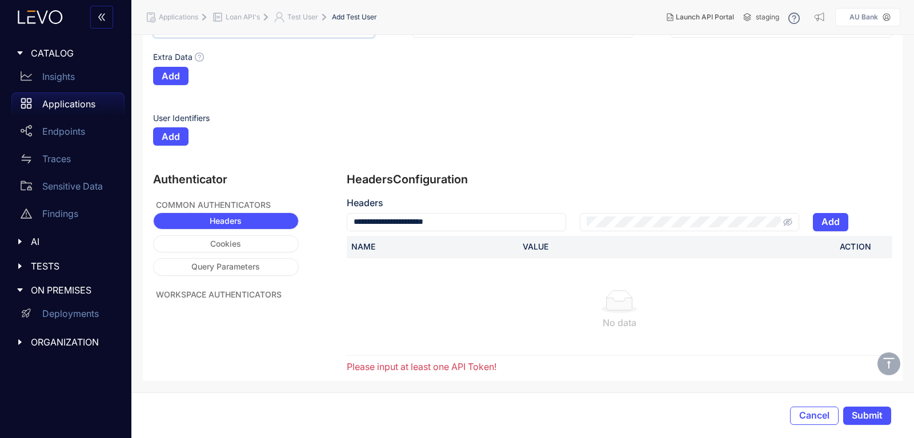
scroll to position [16, 0]
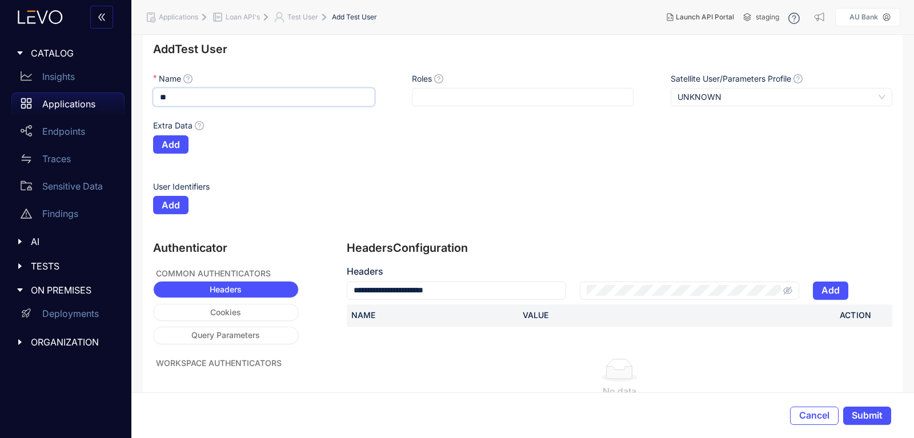
type input "*"
type input "*****"
click at [247, 289] on button "Headers" at bounding box center [225, 290] width 149 height 18
click at [484, 293] on input "**********" at bounding box center [456, 291] width 219 height 18
drag, startPoint x: 486, startPoint y: 289, endPoint x: 327, endPoint y: 282, distance: 158.4
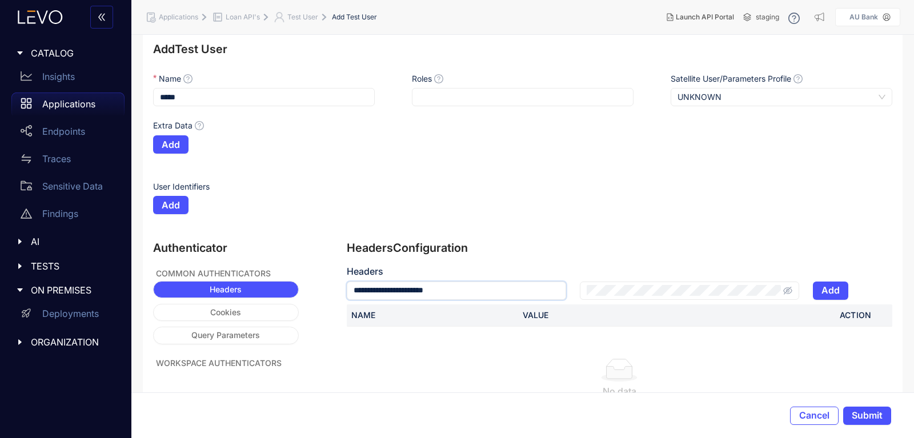
click at [347, 282] on input "**********" at bounding box center [456, 291] width 219 height 18
type input "**********"
click at [833, 287] on span "Add" at bounding box center [831, 290] width 18 height 10
type input "**********"
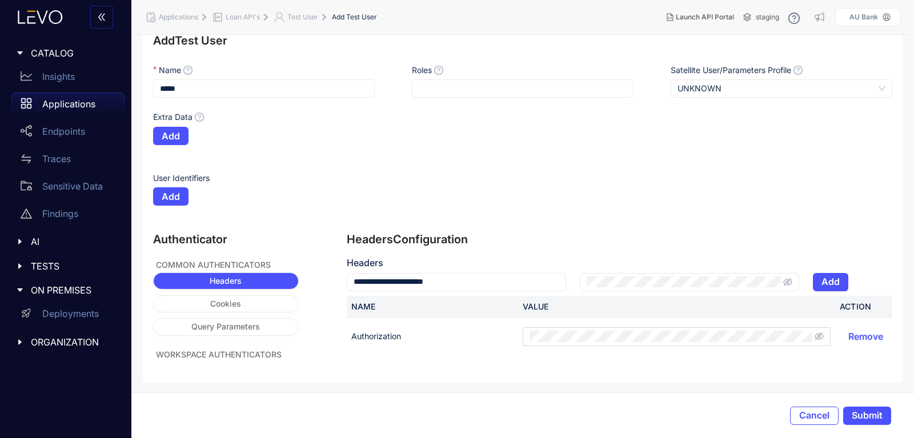
scroll to position [26, 0]
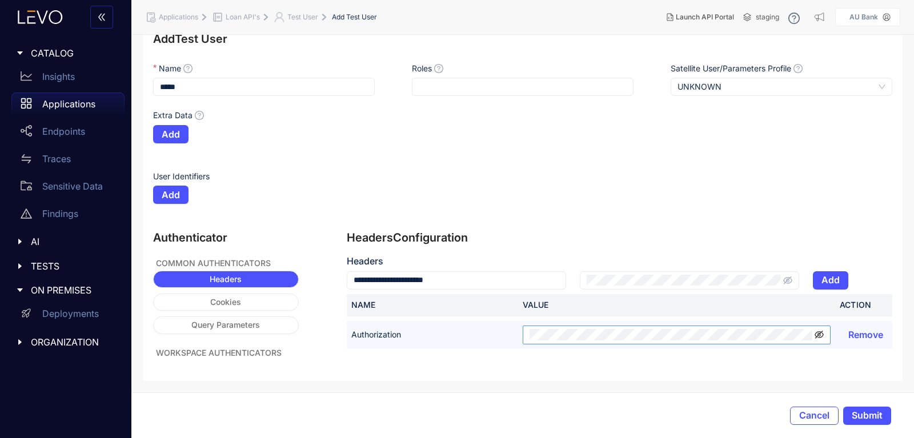
click at [817, 336] on icon "eye-invisible" at bounding box center [819, 334] width 9 height 9
click at [528, 337] on span at bounding box center [677, 335] width 309 height 19
click at [527, 337] on span at bounding box center [677, 335] width 309 height 19
click at [528, 334] on span at bounding box center [677, 335] width 309 height 19
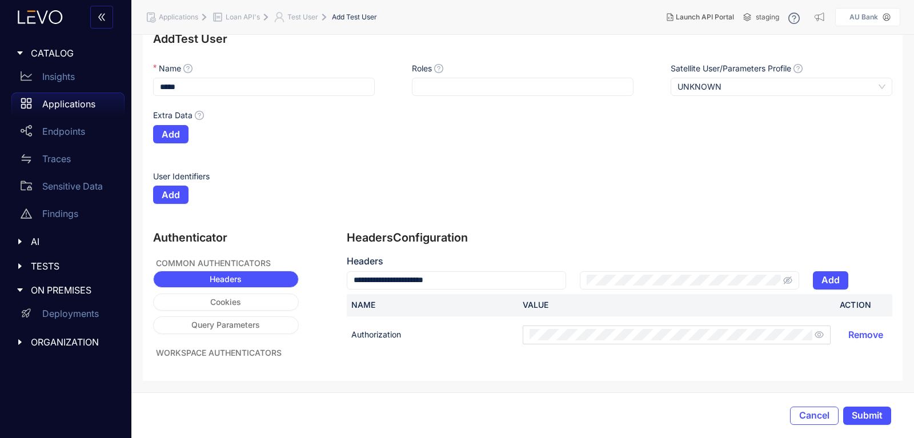
click at [829, 376] on section "**********" at bounding box center [523, 200] width 760 height 361
click at [862, 413] on span "Submit" at bounding box center [867, 415] width 31 height 10
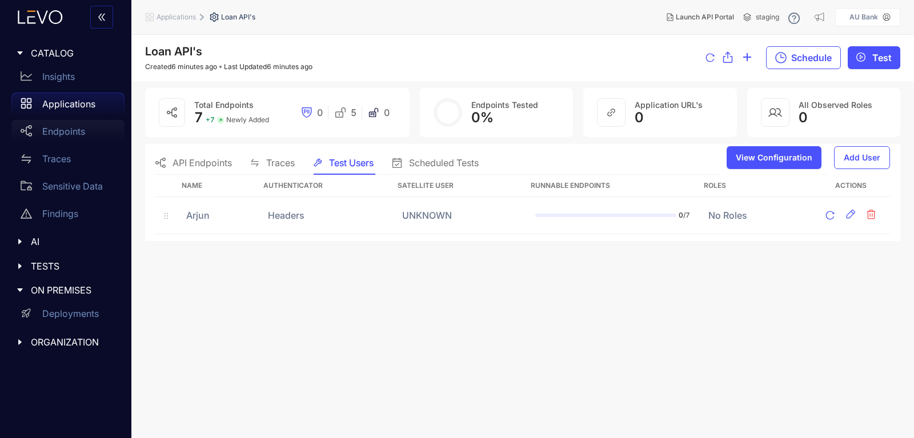
click at [55, 135] on p "Endpoints" at bounding box center [63, 131] width 43 height 10
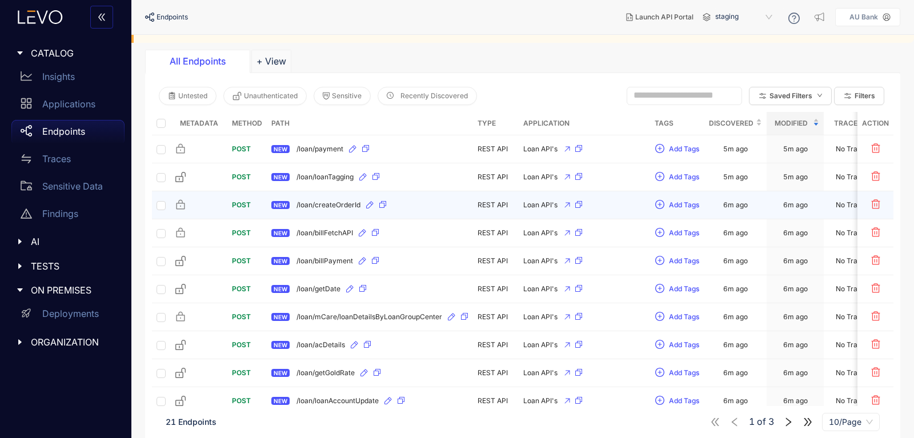
scroll to position [69, 0]
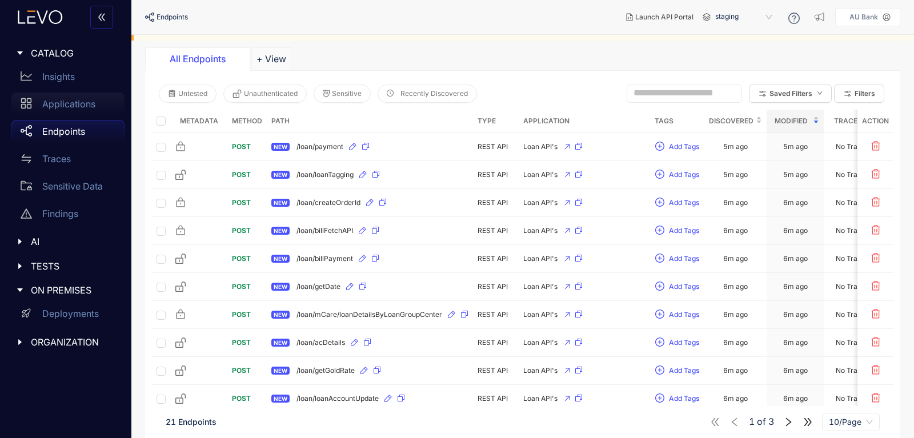
click at [43, 97] on div "Applications" at bounding box center [67, 104] width 113 height 23
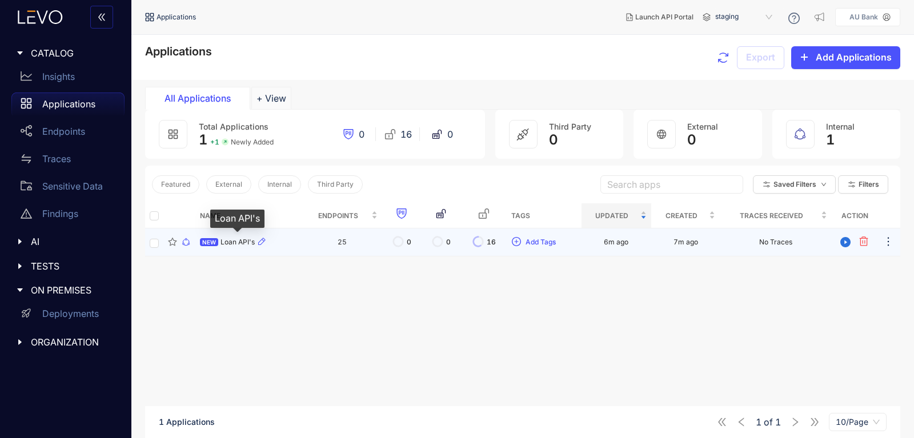
click at [228, 241] on span "Loan API's" at bounding box center [238, 242] width 34 height 8
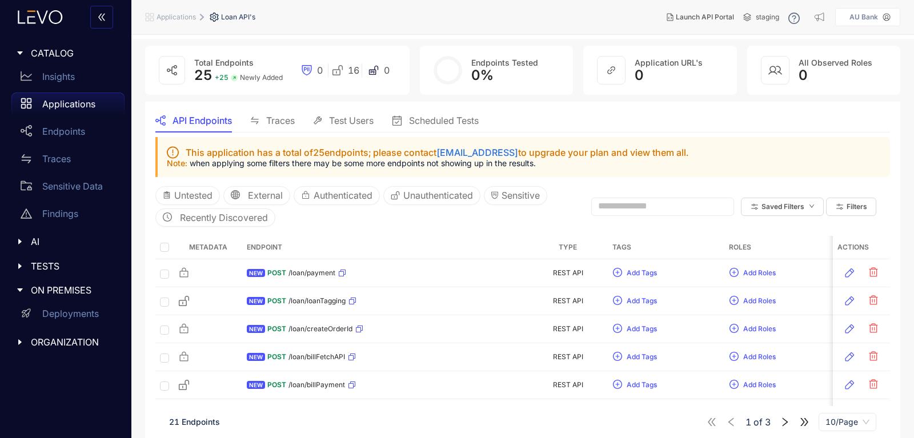
scroll to position [69, 0]
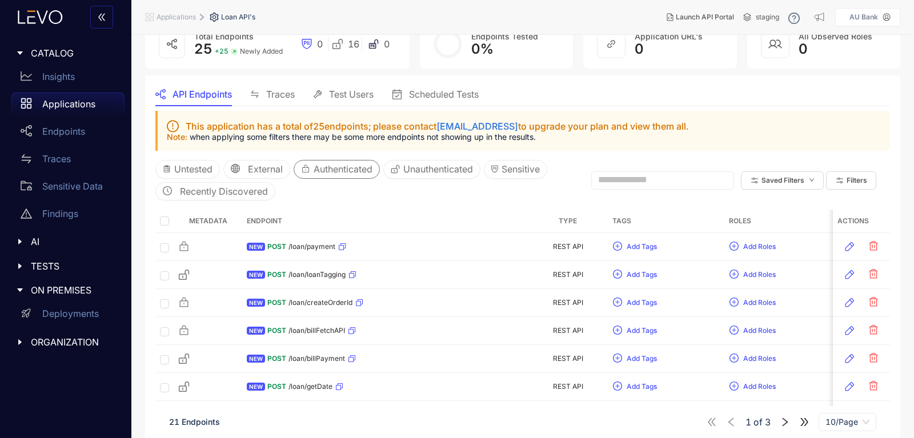
click at [334, 170] on span "Authenticated" at bounding box center [343, 169] width 59 height 10
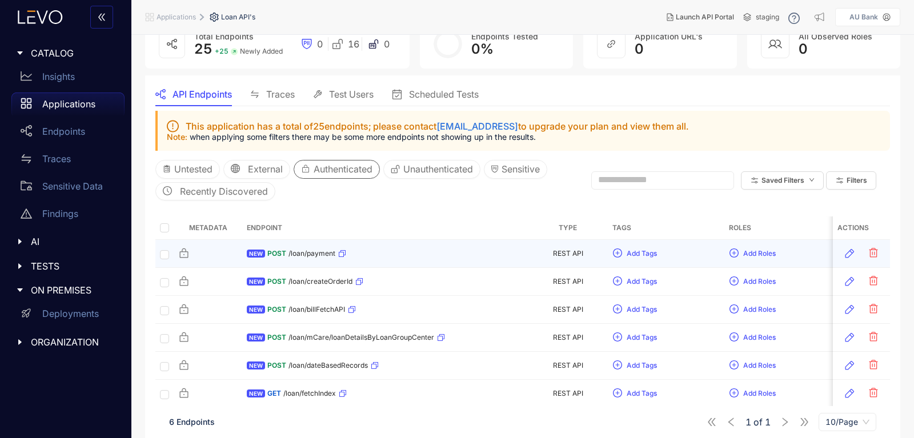
scroll to position [84, 0]
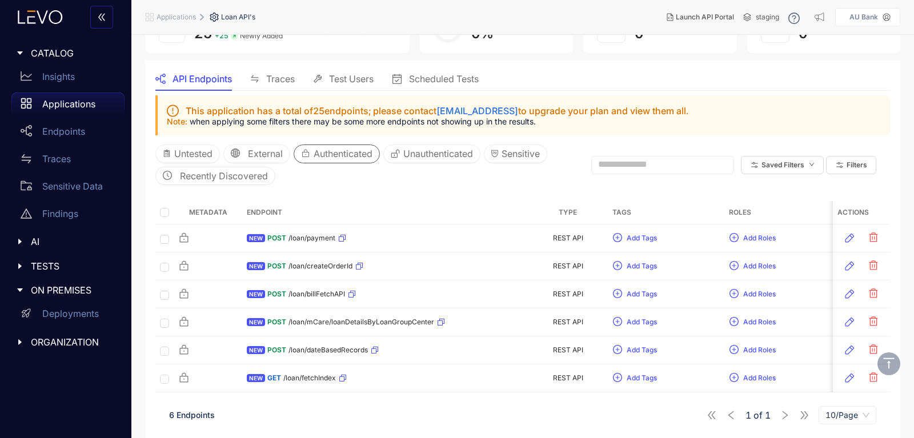
click at [358, 154] on span "Authenticated" at bounding box center [343, 154] width 59 height 10
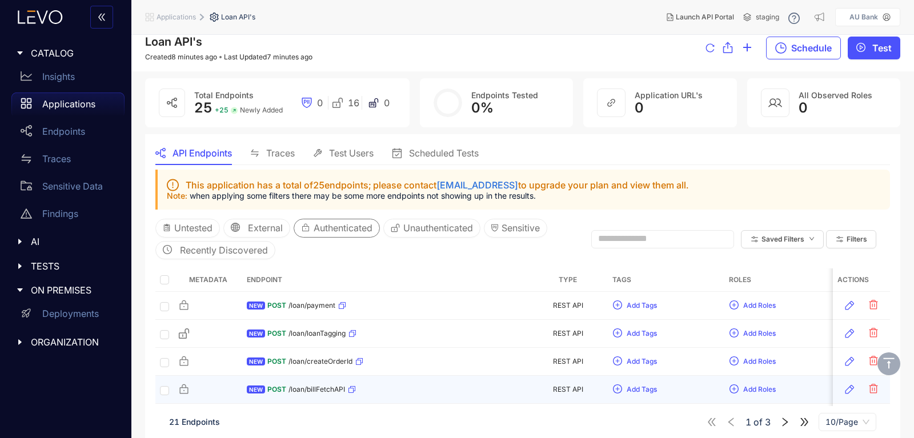
scroll to position [0, 0]
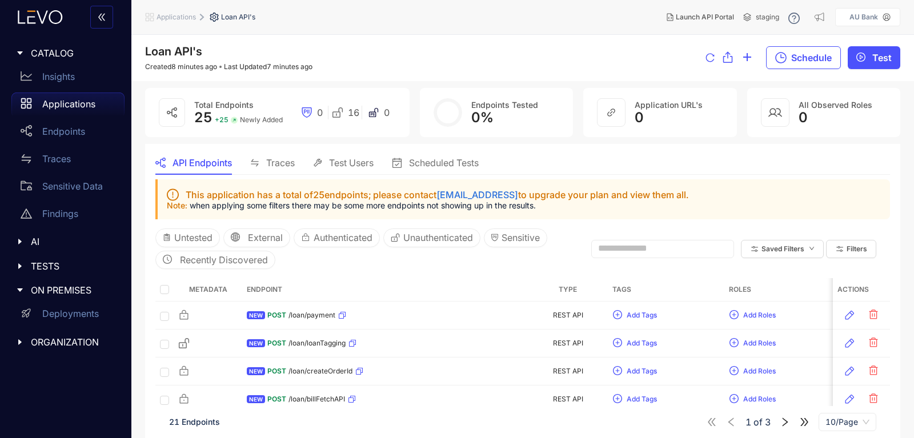
click at [266, 167] on div "Traces" at bounding box center [272, 163] width 45 height 10
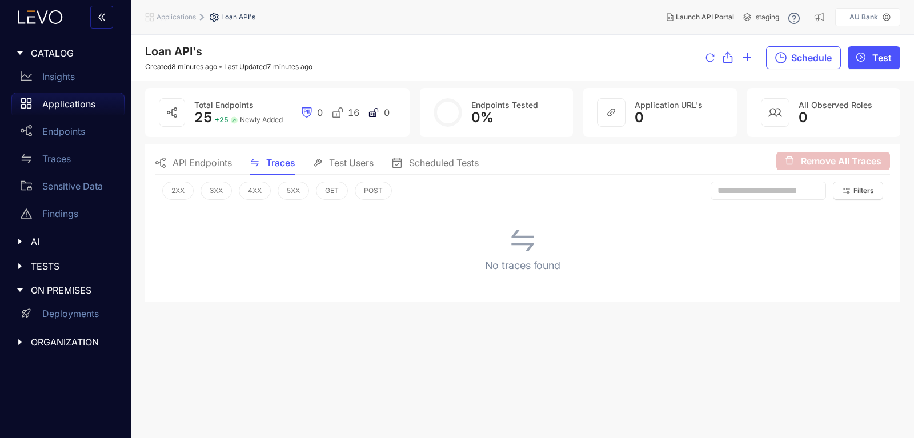
click at [197, 159] on span "API Endpoints" at bounding box center [202, 163] width 59 height 10
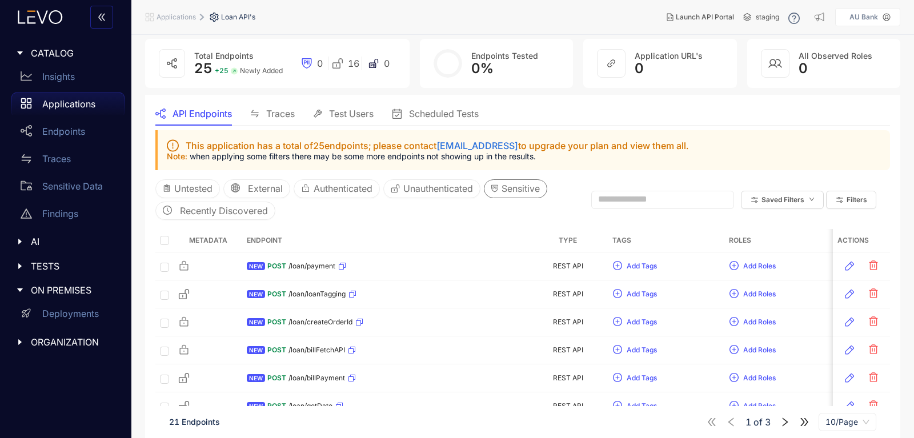
scroll to position [69, 0]
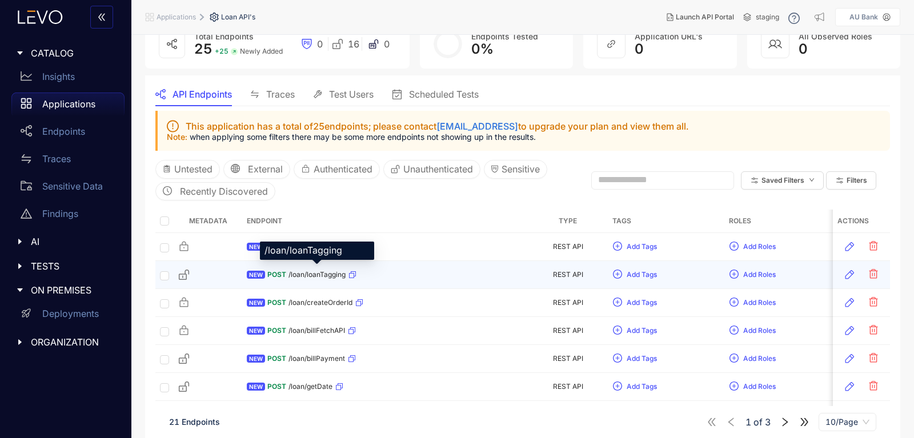
click at [309, 271] on span "/loan/loanTagging" at bounding box center [317, 275] width 57 height 8
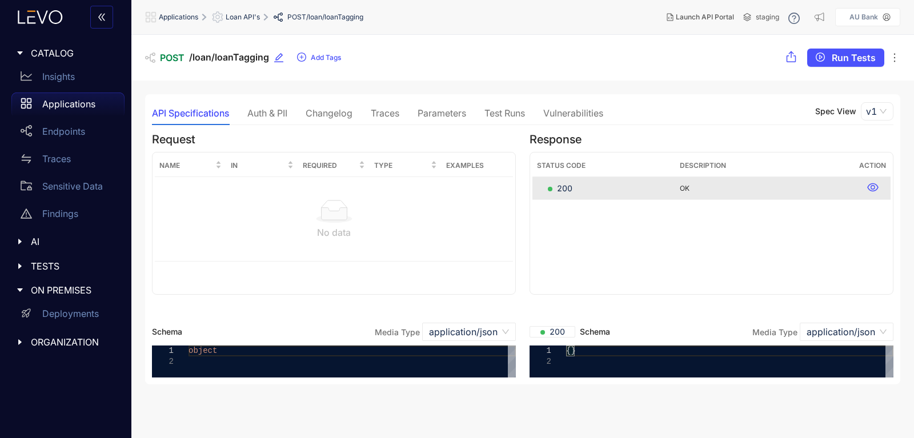
click at [440, 111] on div "Parameters" at bounding box center [442, 113] width 49 height 10
